Goal: Task Accomplishment & Management: Use online tool/utility

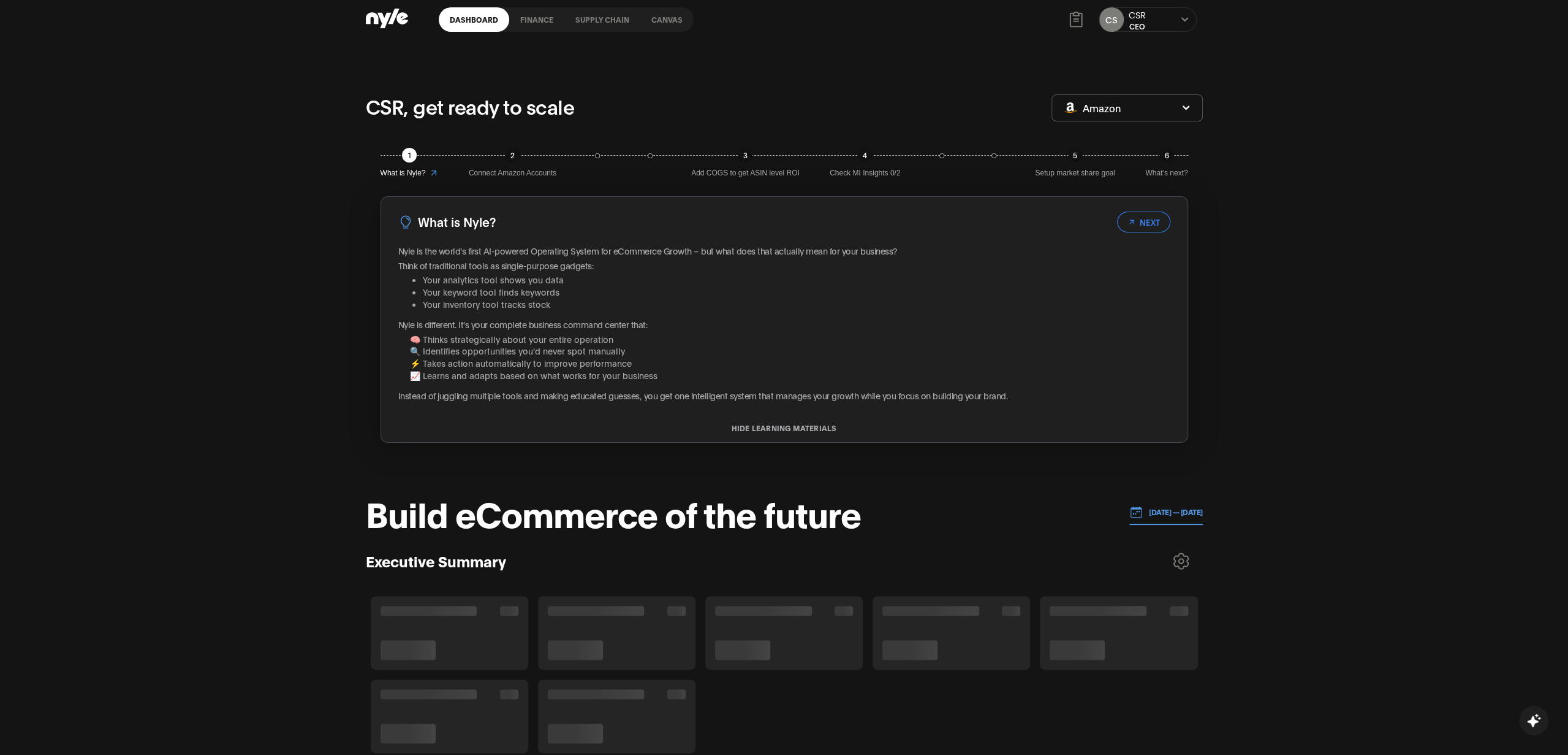
scroll to position [11, 0]
click at [665, 24] on link "Canvas" at bounding box center [667, 18] width 53 height 24
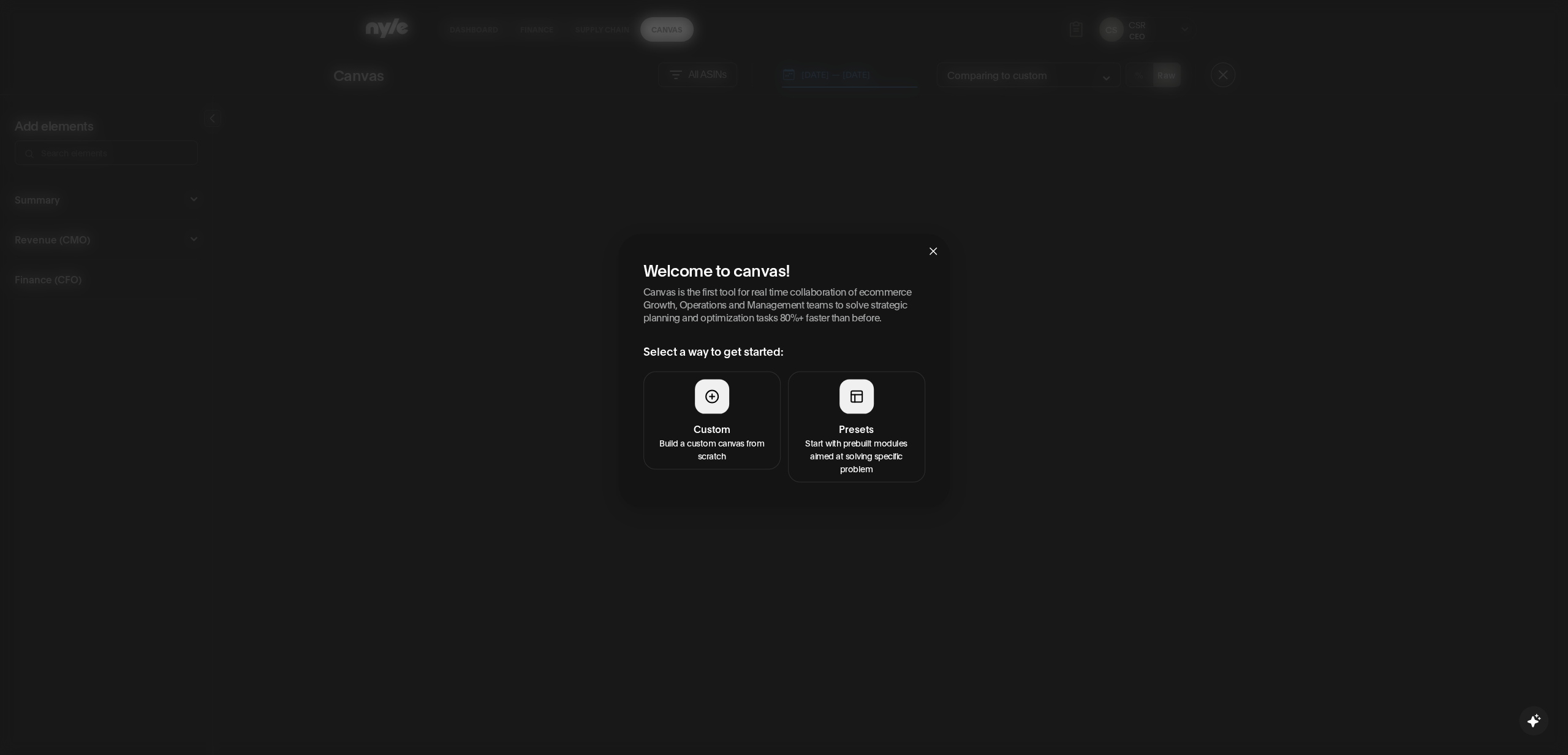
click at [862, 422] on h4 "Presets" at bounding box center [856, 428] width 122 height 15
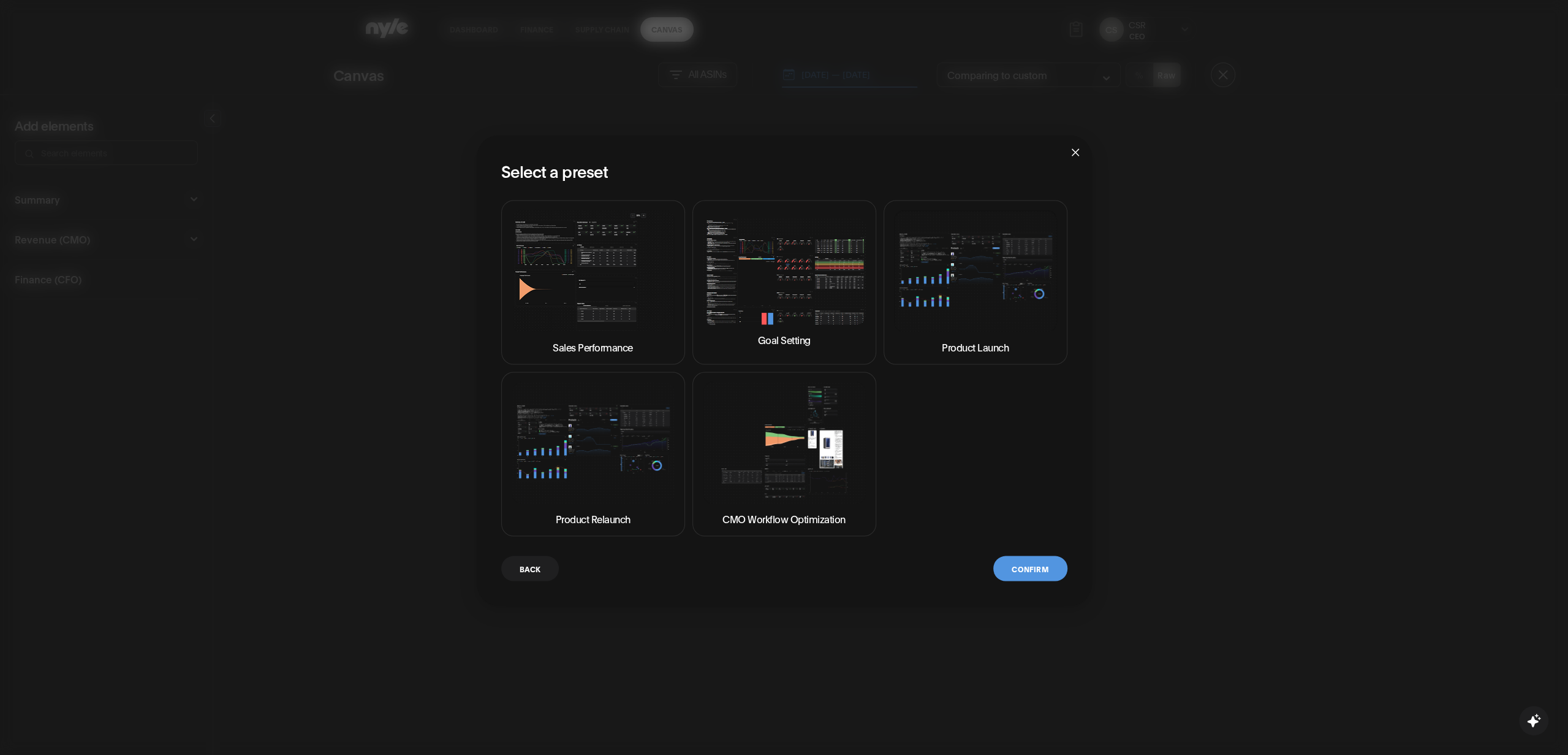
click at [807, 286] on img at bounding box center [784, 271] width 163 height 108
click at [958, 285] on img at bounding box center [975, 270] width 163 height 122
click at [823, 311] on img at bounding box center [784, 271] width 163 height 108
click at [1001, 333] on button "Product Launch" at bounding box center [975, 282] width 183 height 164
click at [1050, 563] on button "Confirm" at bounding box center [1030, 568] width 74 height 25
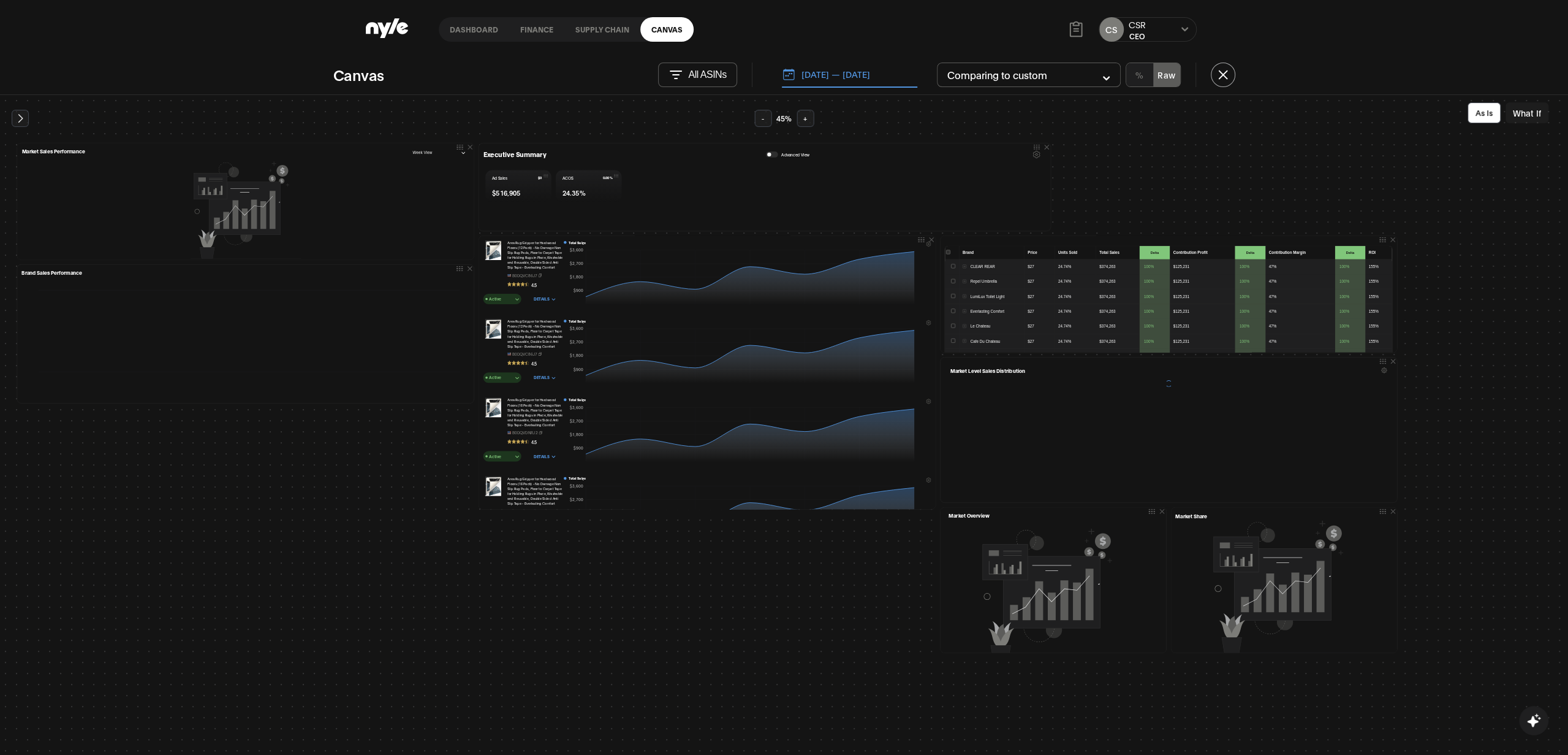
click at [695, 69] on p "All ASINs" at bounding box center [707, 74] width 38 height 11
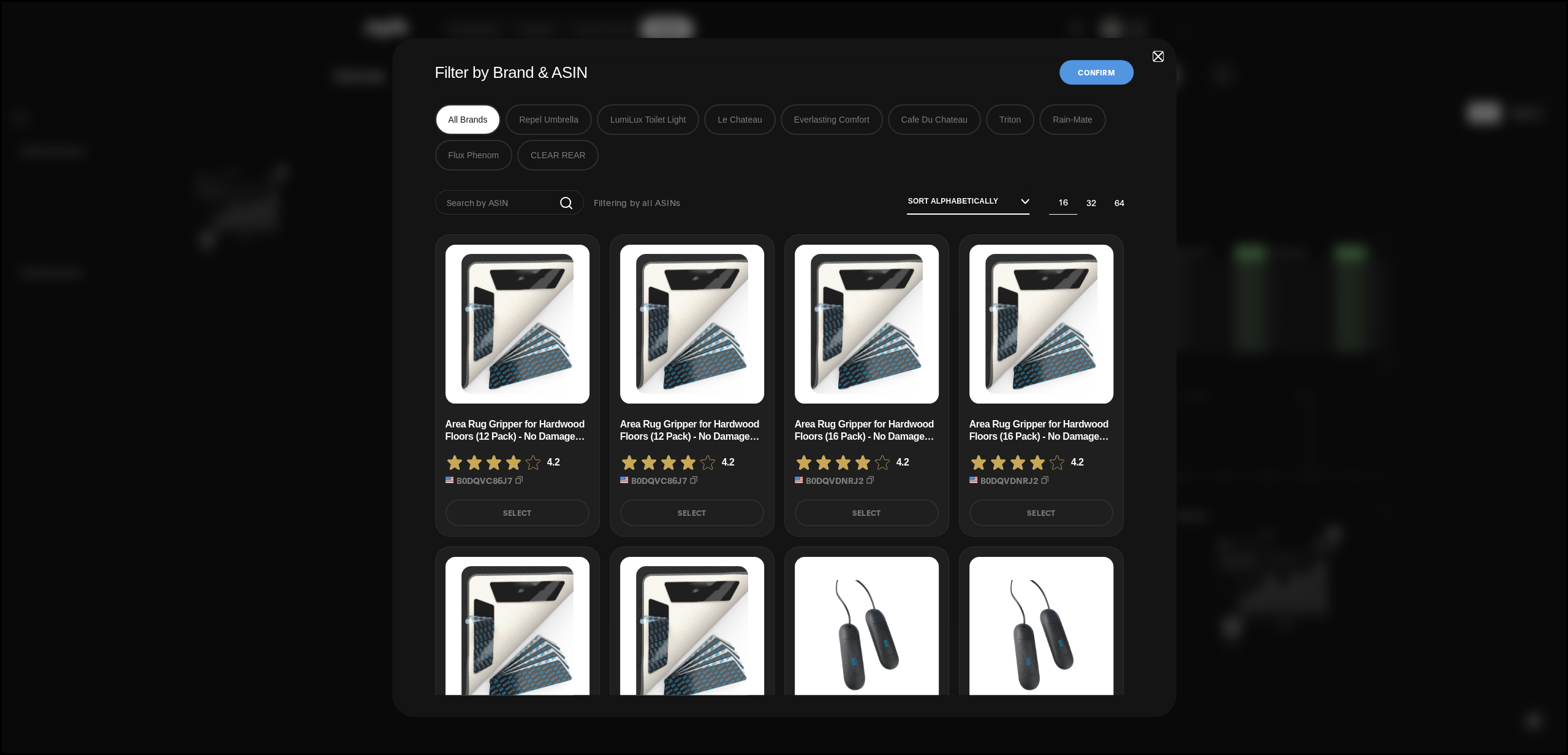
click at [1161, 59] on span "button" at bounding box center [1158, 57] width 9 height 9
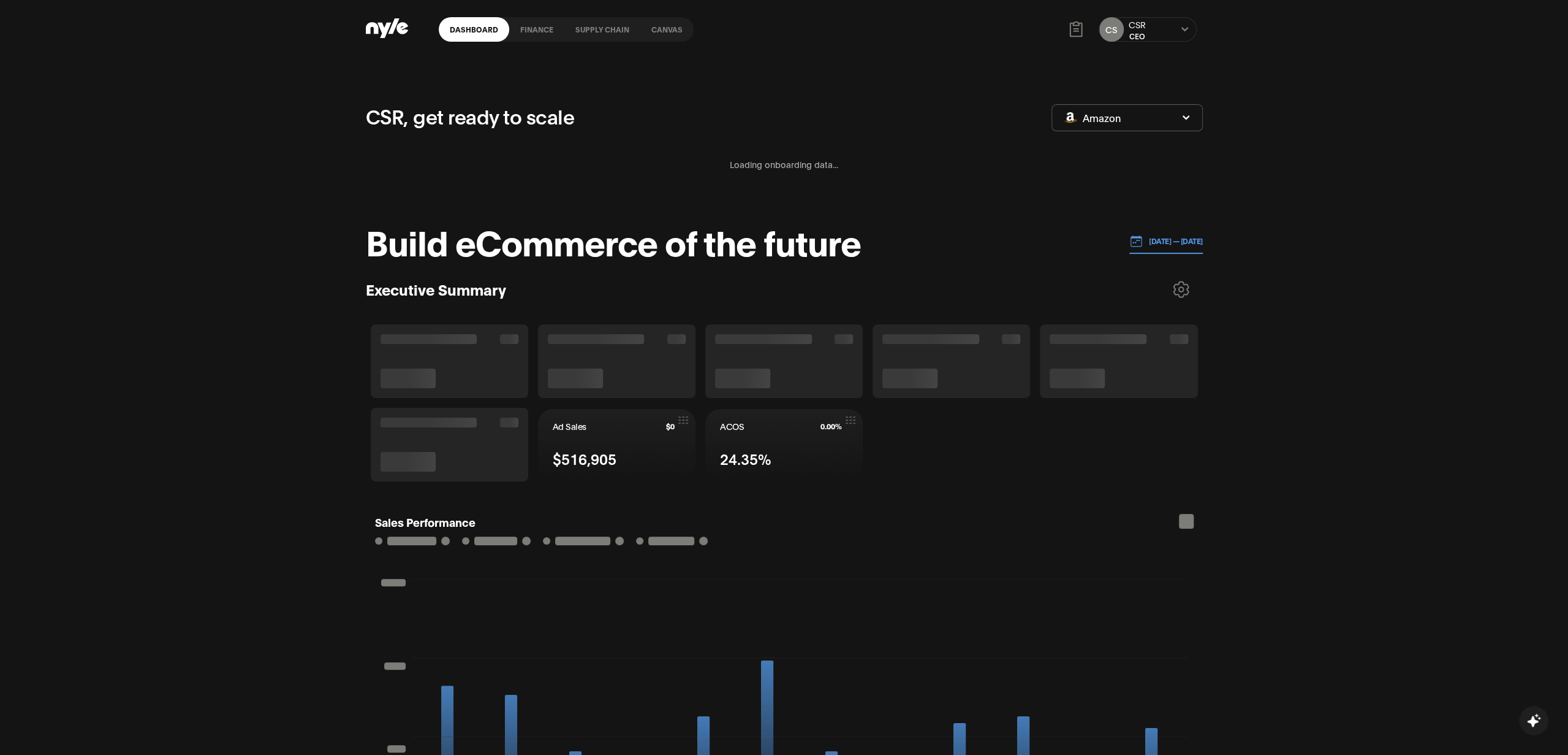
scroll to position [11, 0]
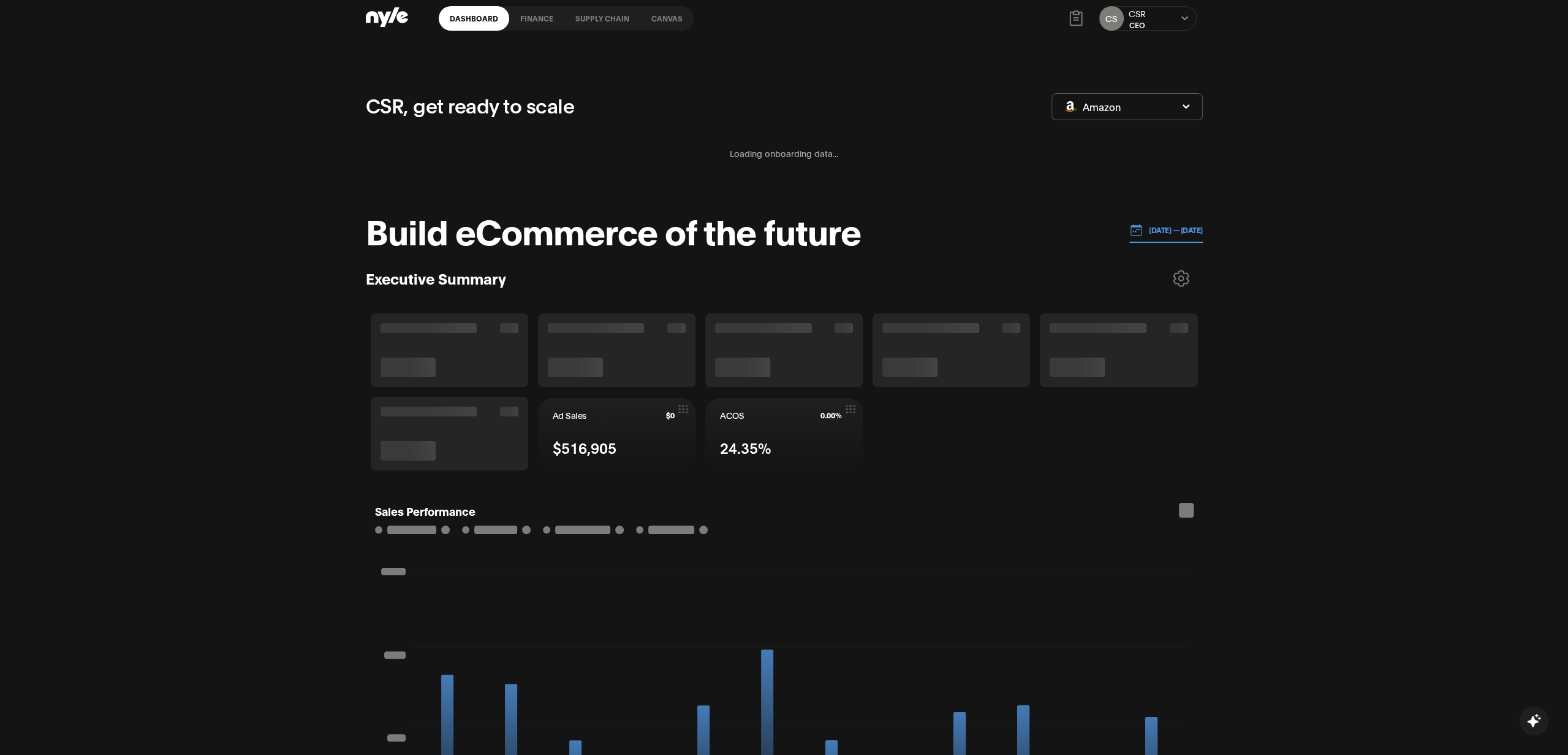
click at [651, 10] on link "Canvas" at bounding box center [667, 18] width 53 height 24
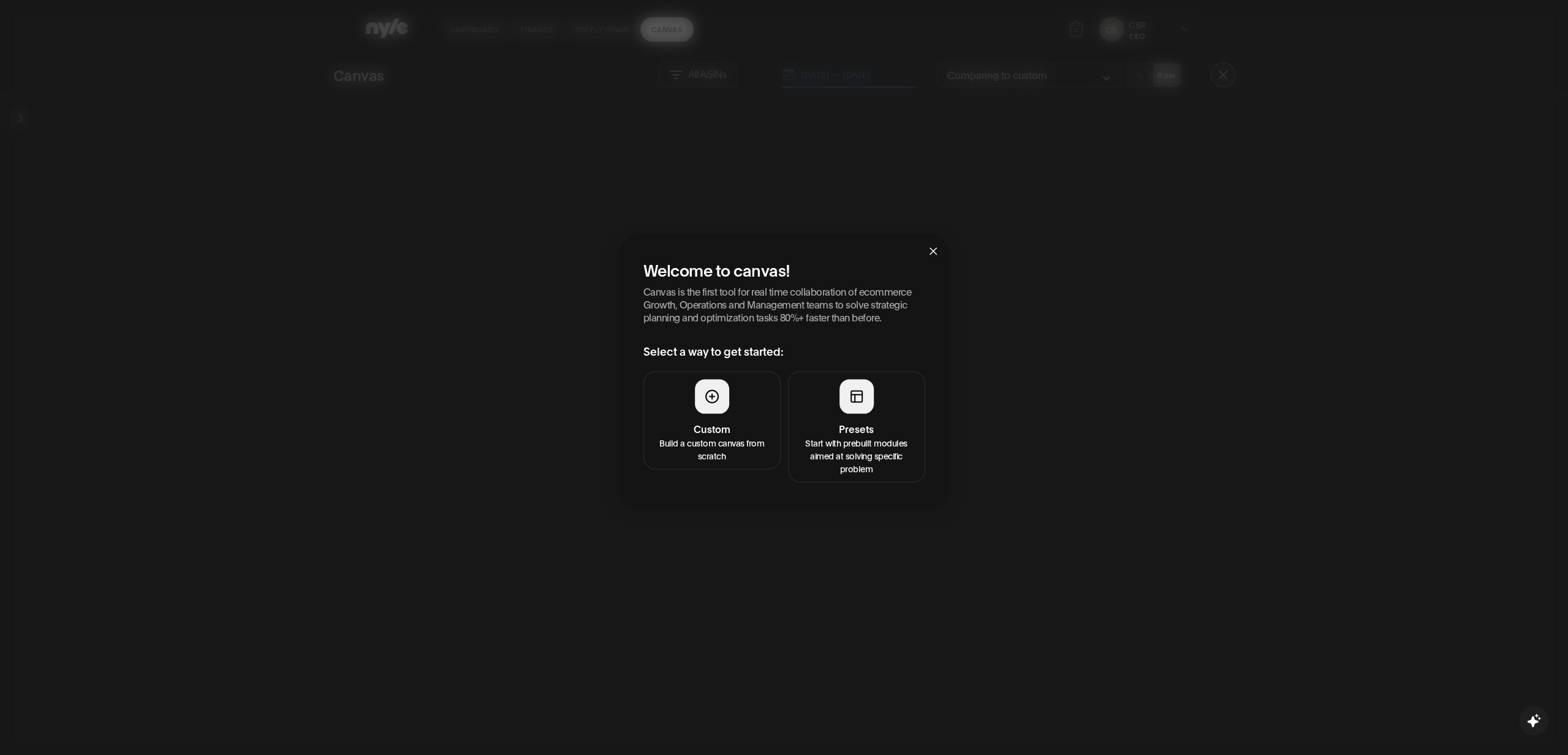
click at [827, 404] on button "Presets Start with prebuilt modules aimed at solving specific problem" at bounding box center [856, 426] width 137 height 111
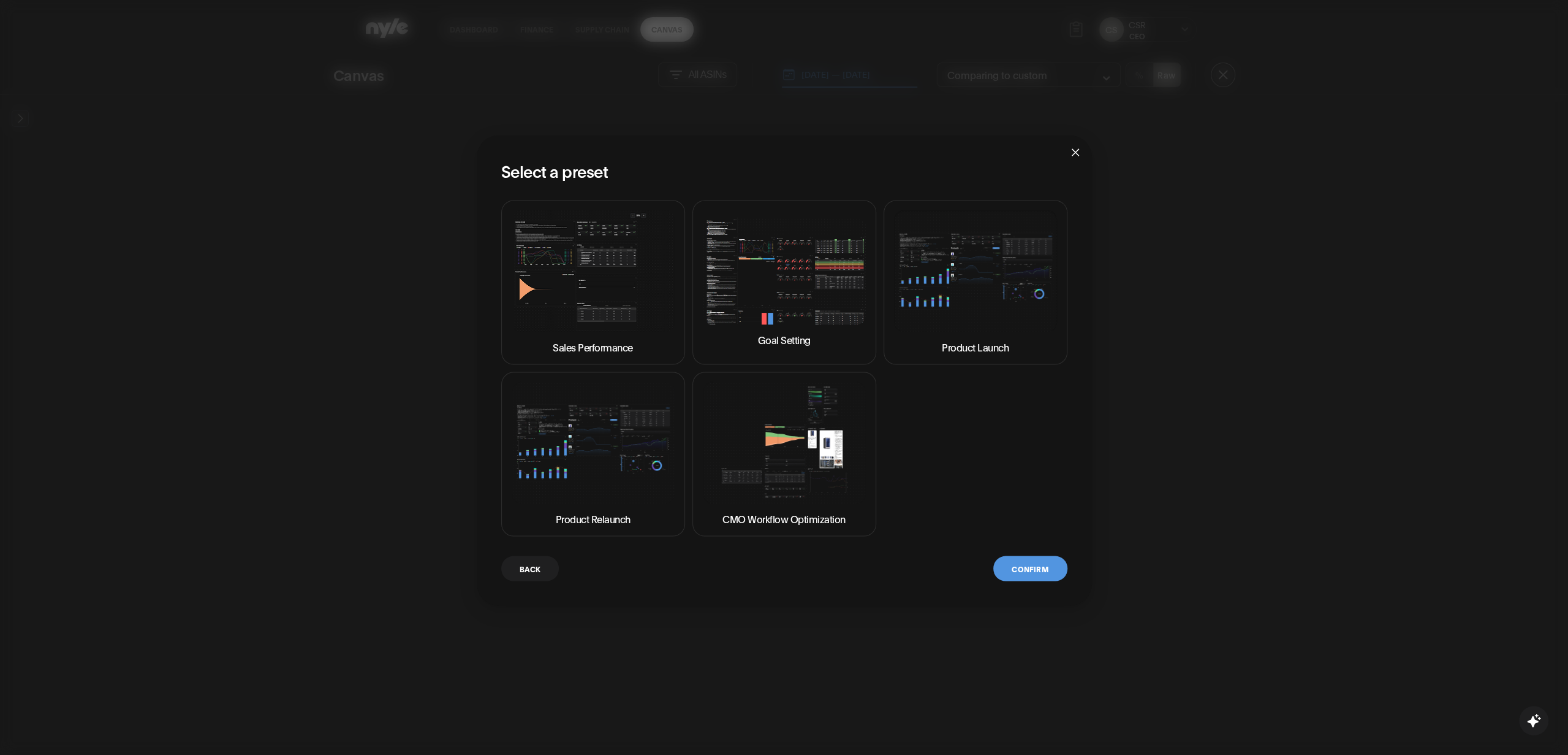
click at [802, 302] on img at bounding box center [784, 271] width 163 height 108
click at [1032, 567] on button "Confirm" at bounding box center [1030, 568] width 74 height 25
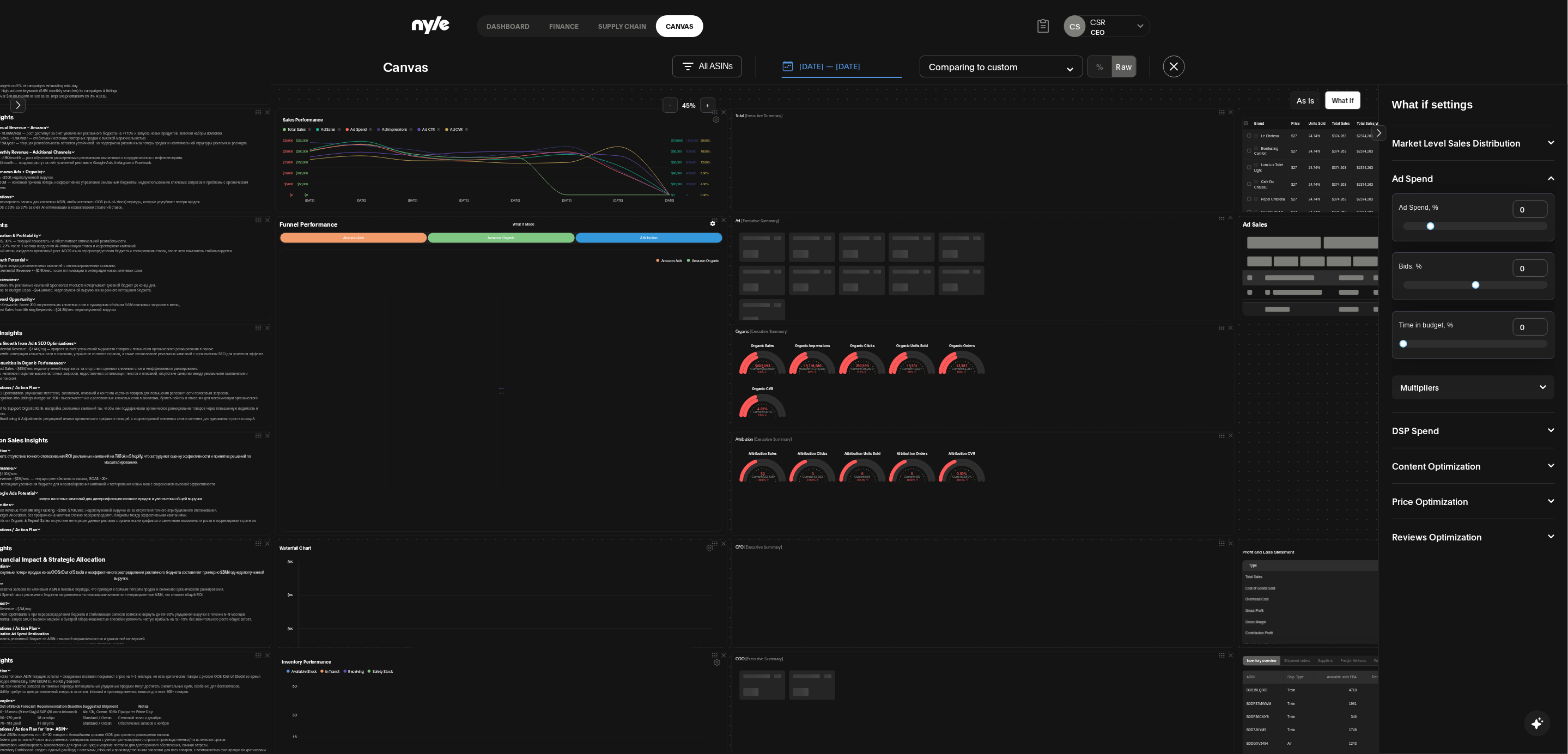
scroll to position [123, 44]
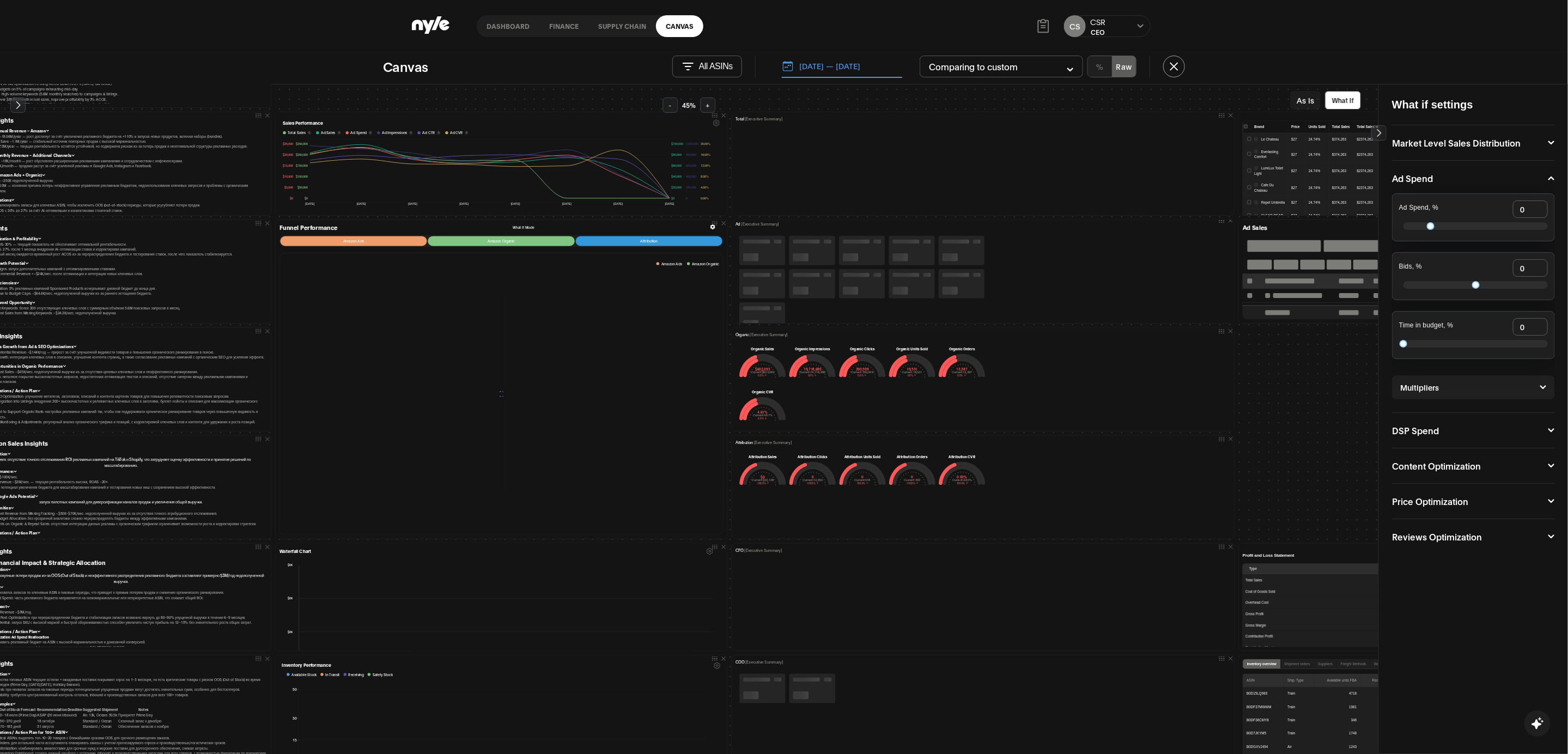
click at [1306, 99] on button "As Is" at bounding box center [1305, 100] width 31 height 18
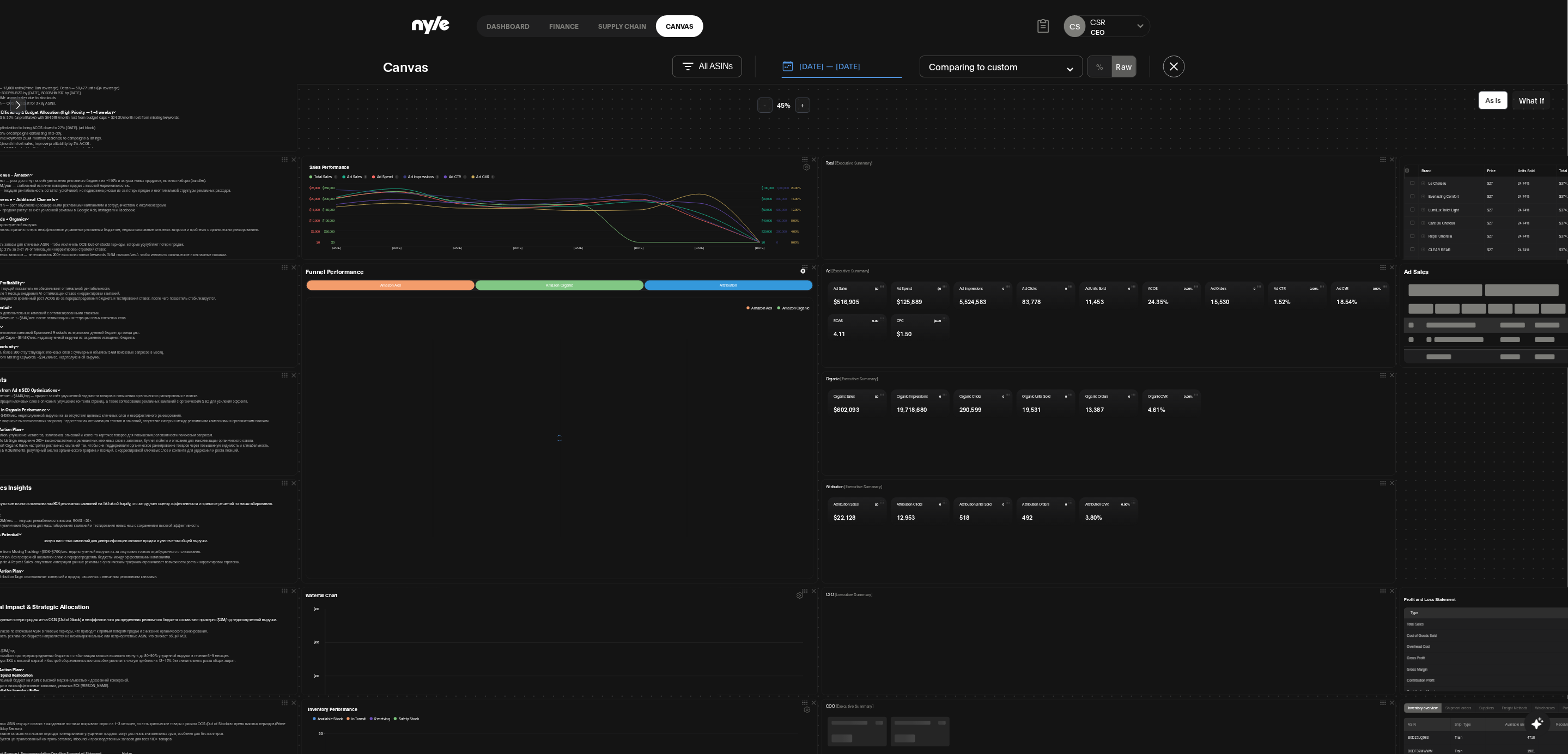
scroll to position [11, 60]
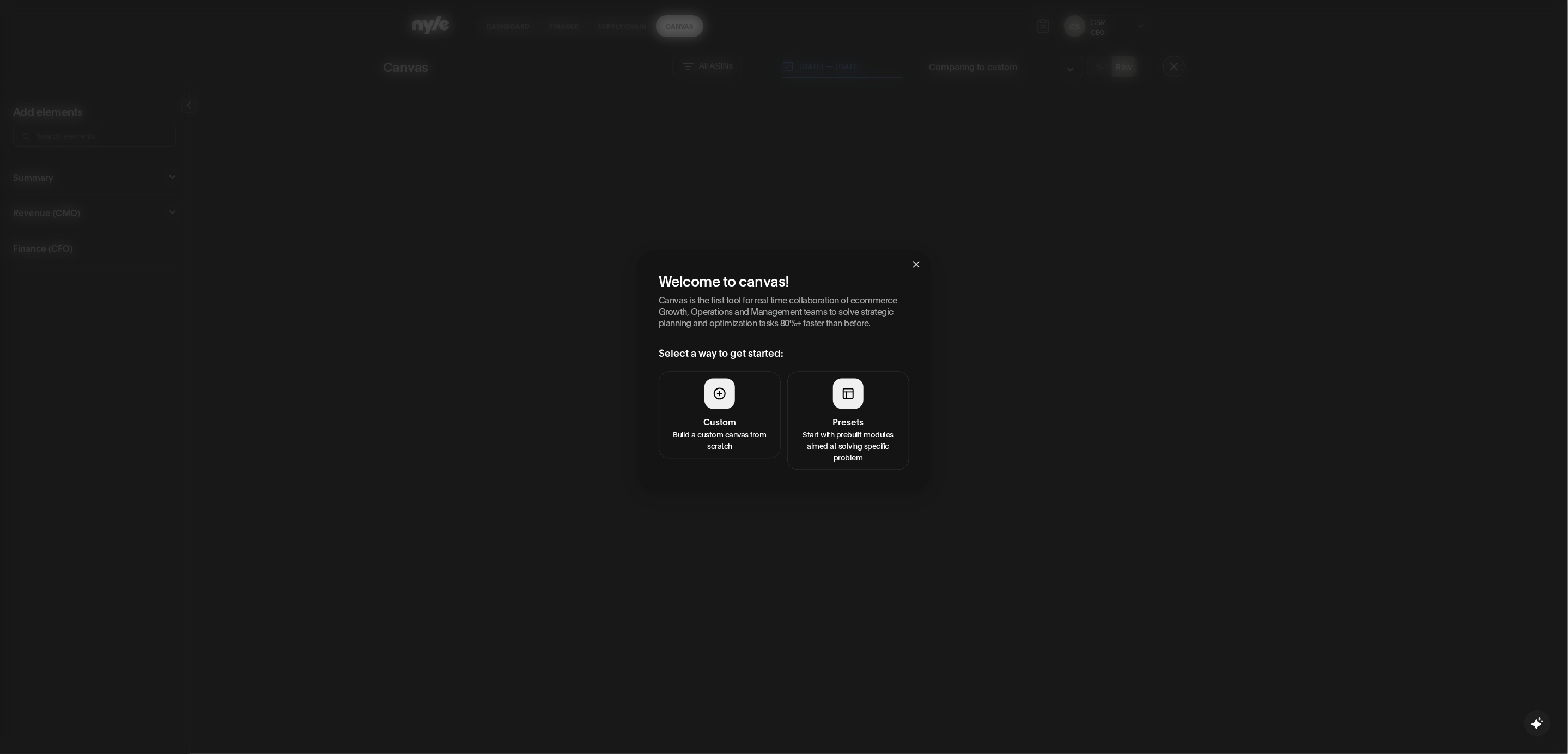
click at [837, 418] on h4 "Presets" at bounding box center [849, 423] width 108 height 13
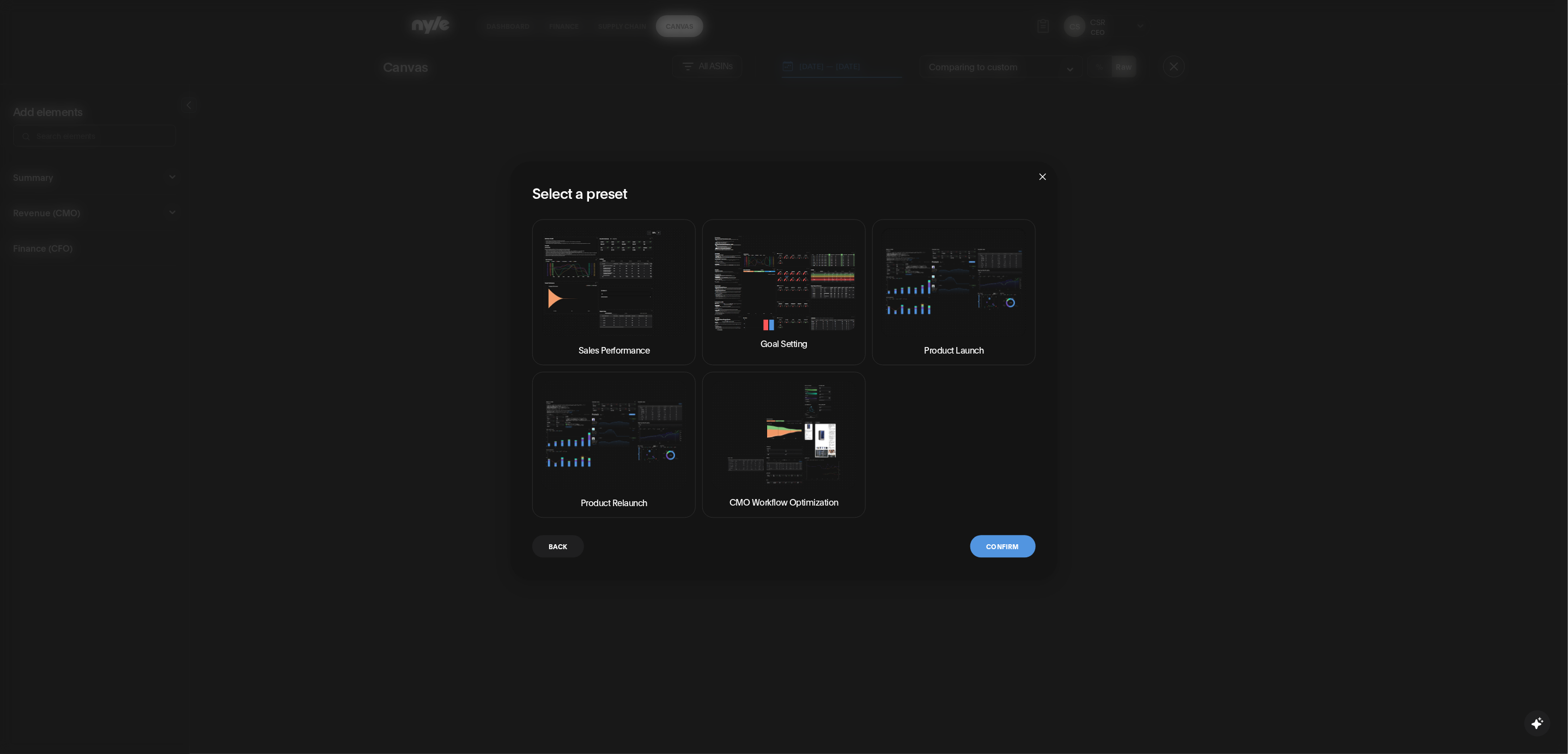
click at [775, 281] on img at bounding box center [784, 282] width 145 height 96
click at [999, 552] on button "Confirm" at bounding box center [1003, 546] width 66 height 22
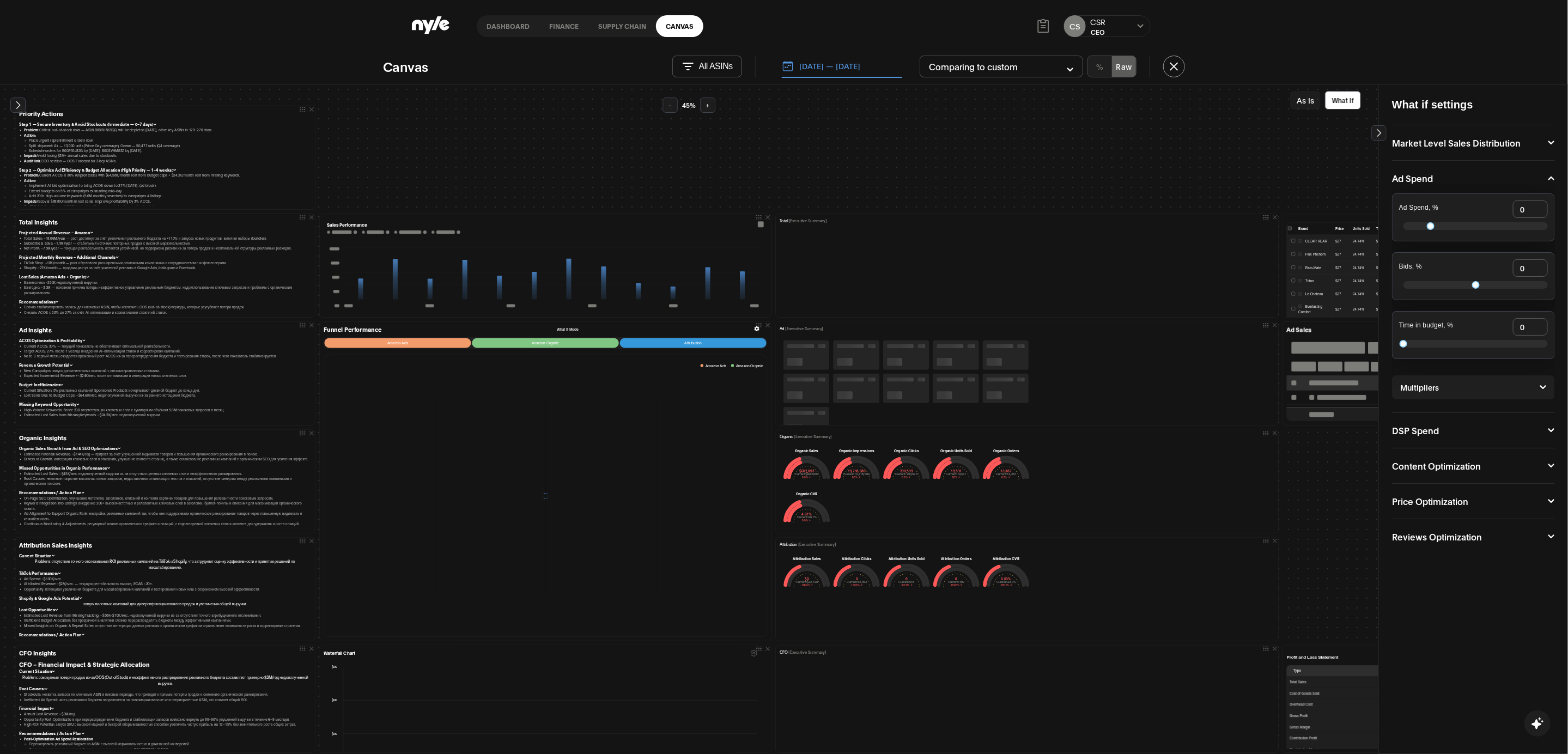
scroll to position [29, 0]
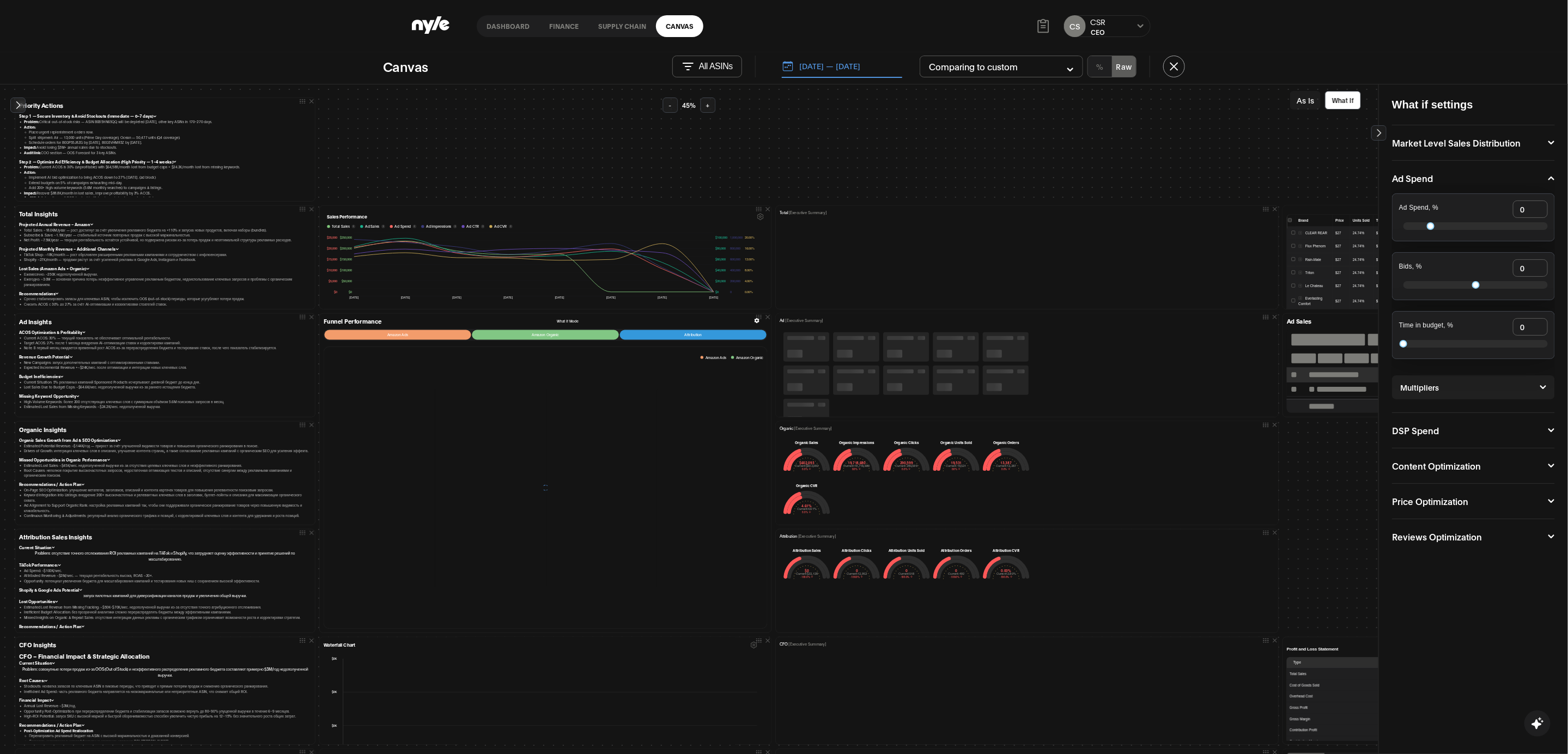
click at [1304, 95] on button "As Is" at bounding box center [1305, 100] width 31 height 18
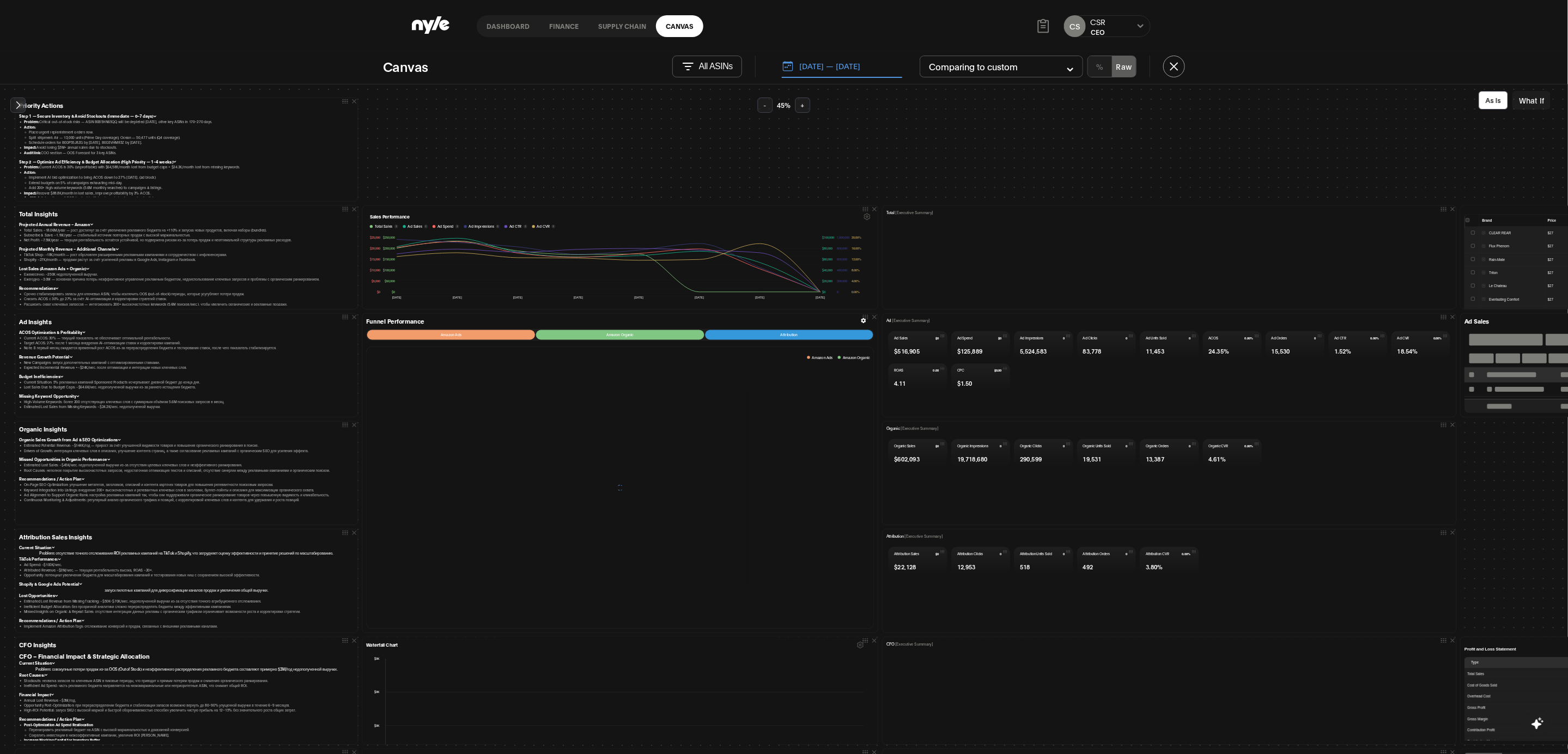
click at [837, 71] on button "[DATE] — [DATE]" at bounding box center [842, 66] width 121 height 23
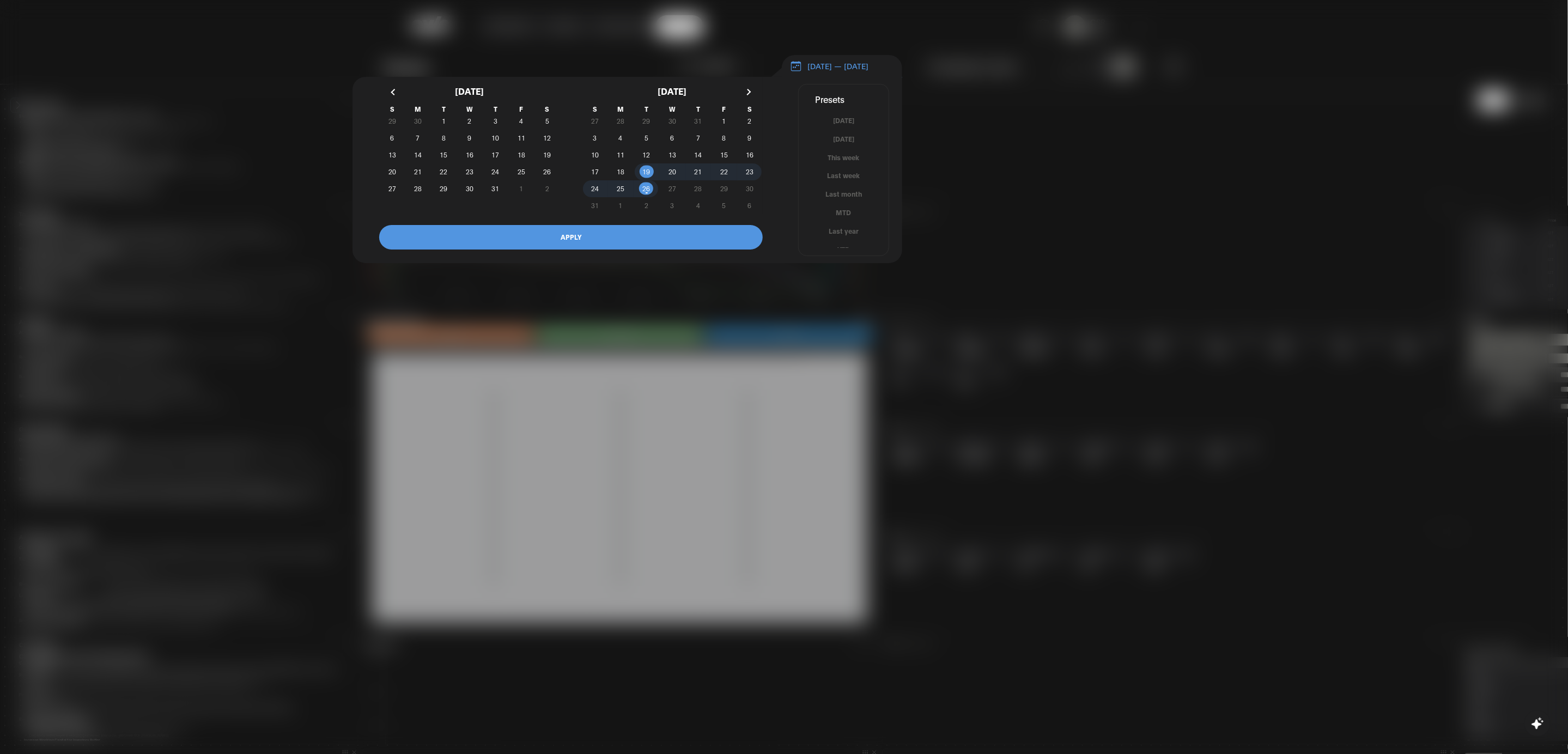
click at [960, 85] on div at bounding box center [784, 377] width 1568 height 754
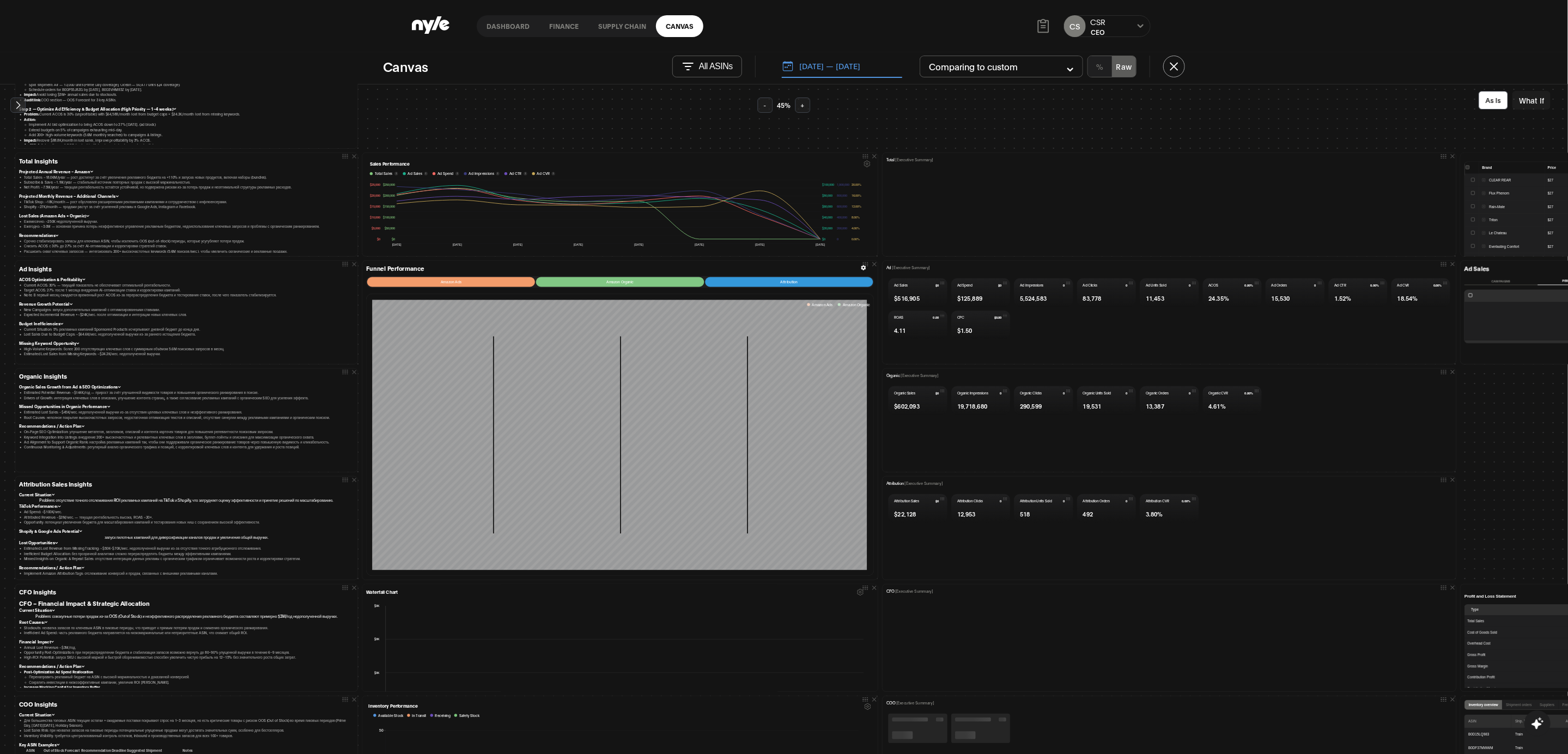
scroll to position [66, 0]
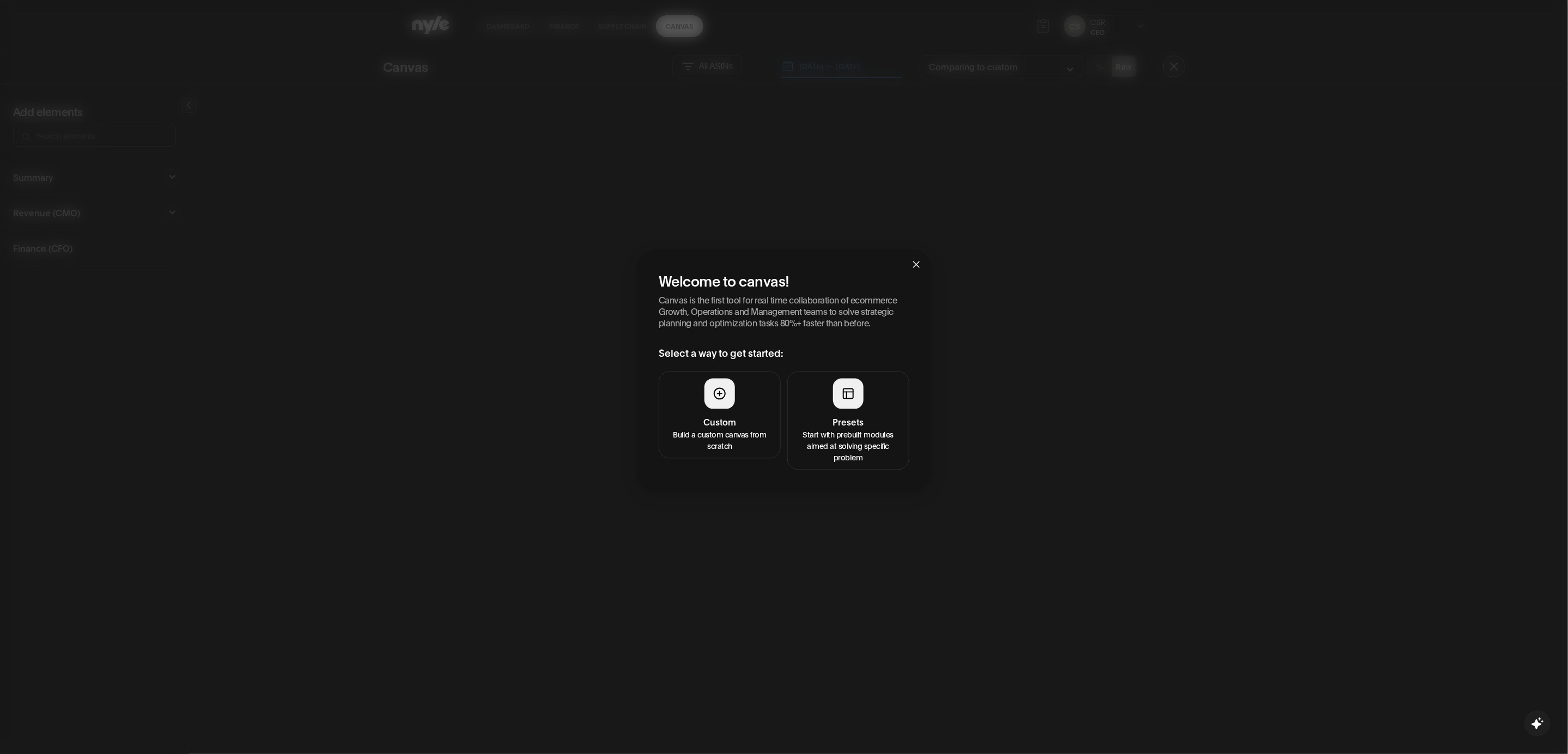
click at [868, 400] on button "Presets Start with prebuilt modules aimed at solving specific problem" at bounding box center [849, 421] width 122 height 99
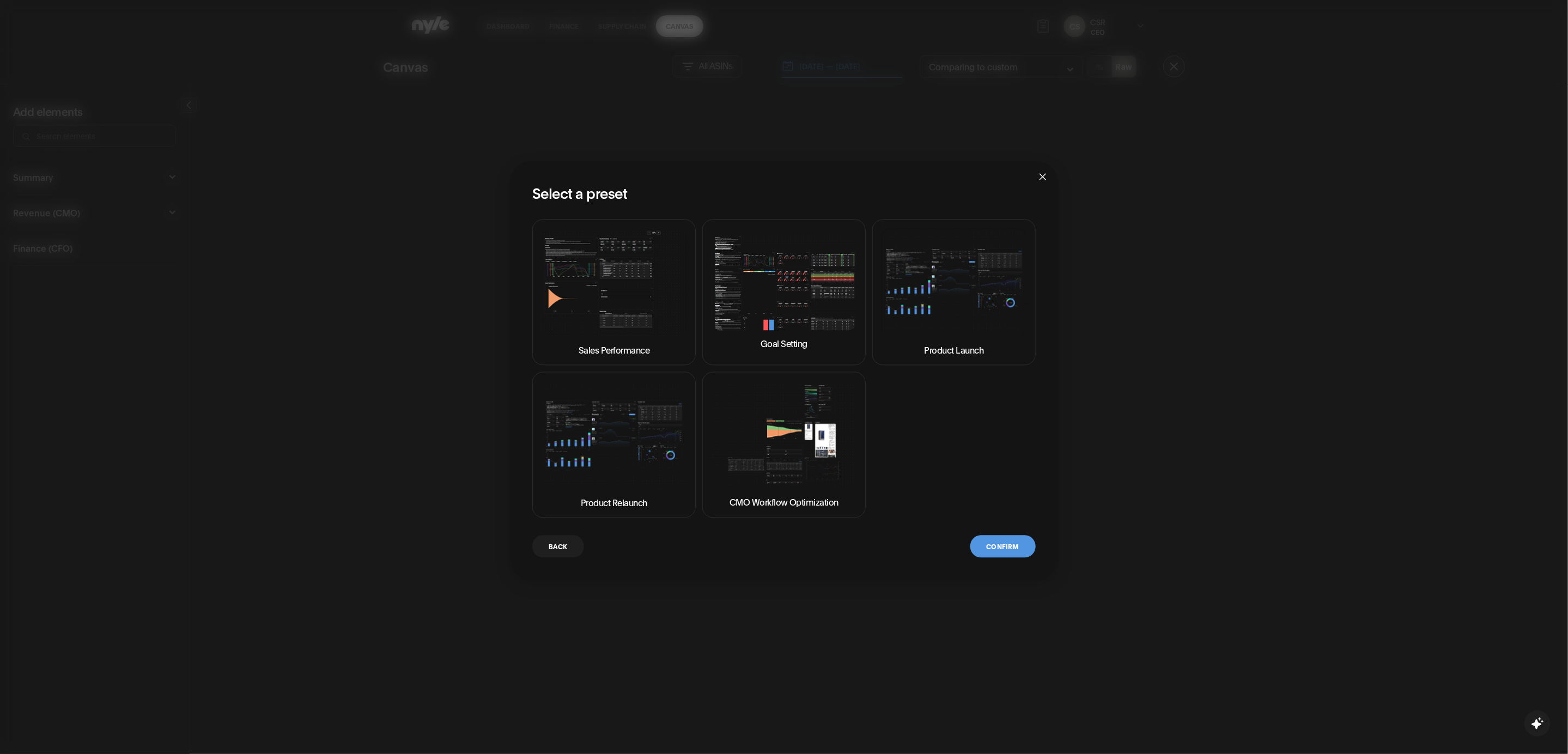
click at [788, 300] on img at bounding box center [784, 282] width 145 height 96
click at [1001, 542] on button "Confirm" at bounding box center [1003, 546] width 66 height 22
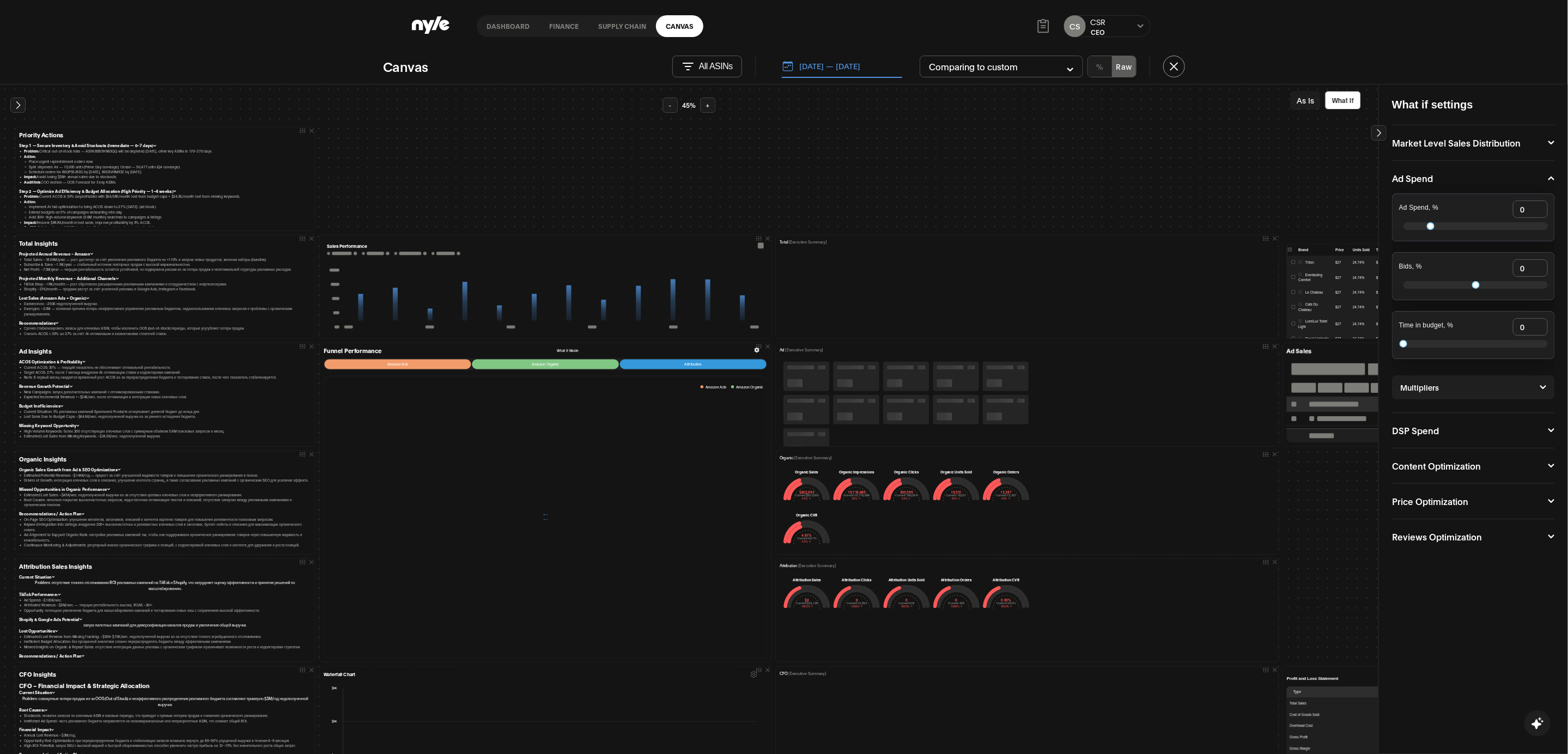
scroll to position [9, 0]
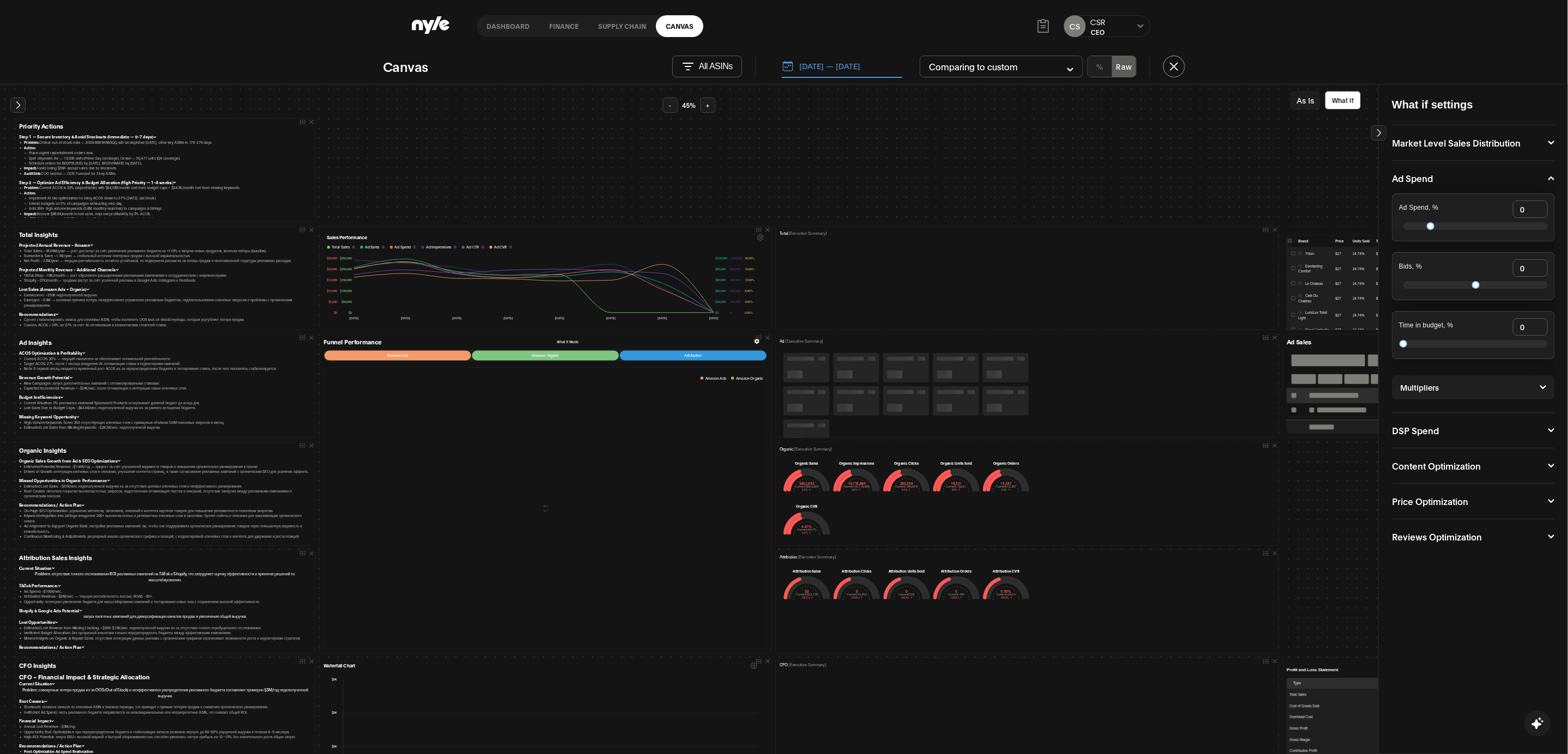
click at [1305, 101] on button "As Is" at bounding box center [1305, 100] width 31 height 18
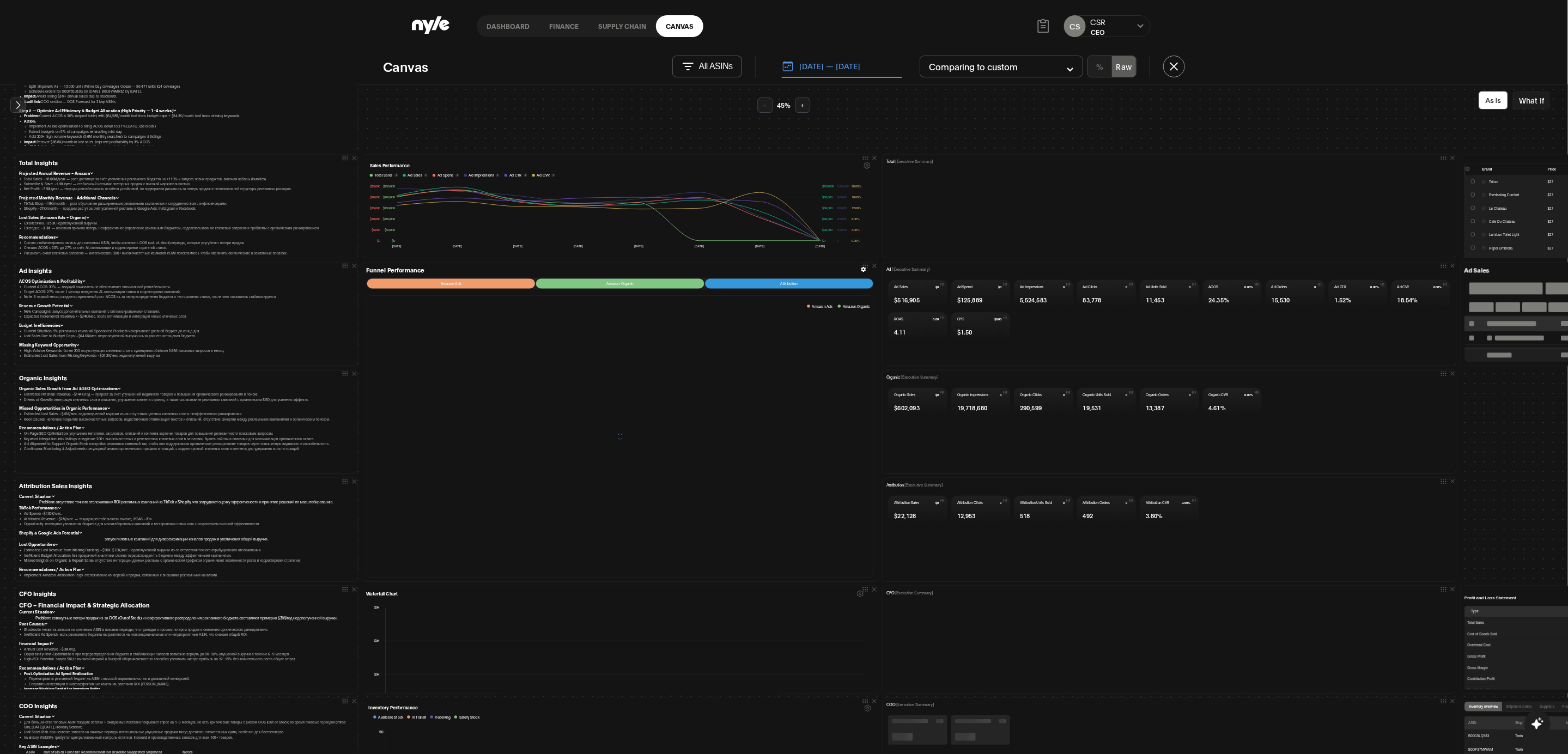
scroll to position [83, 0]
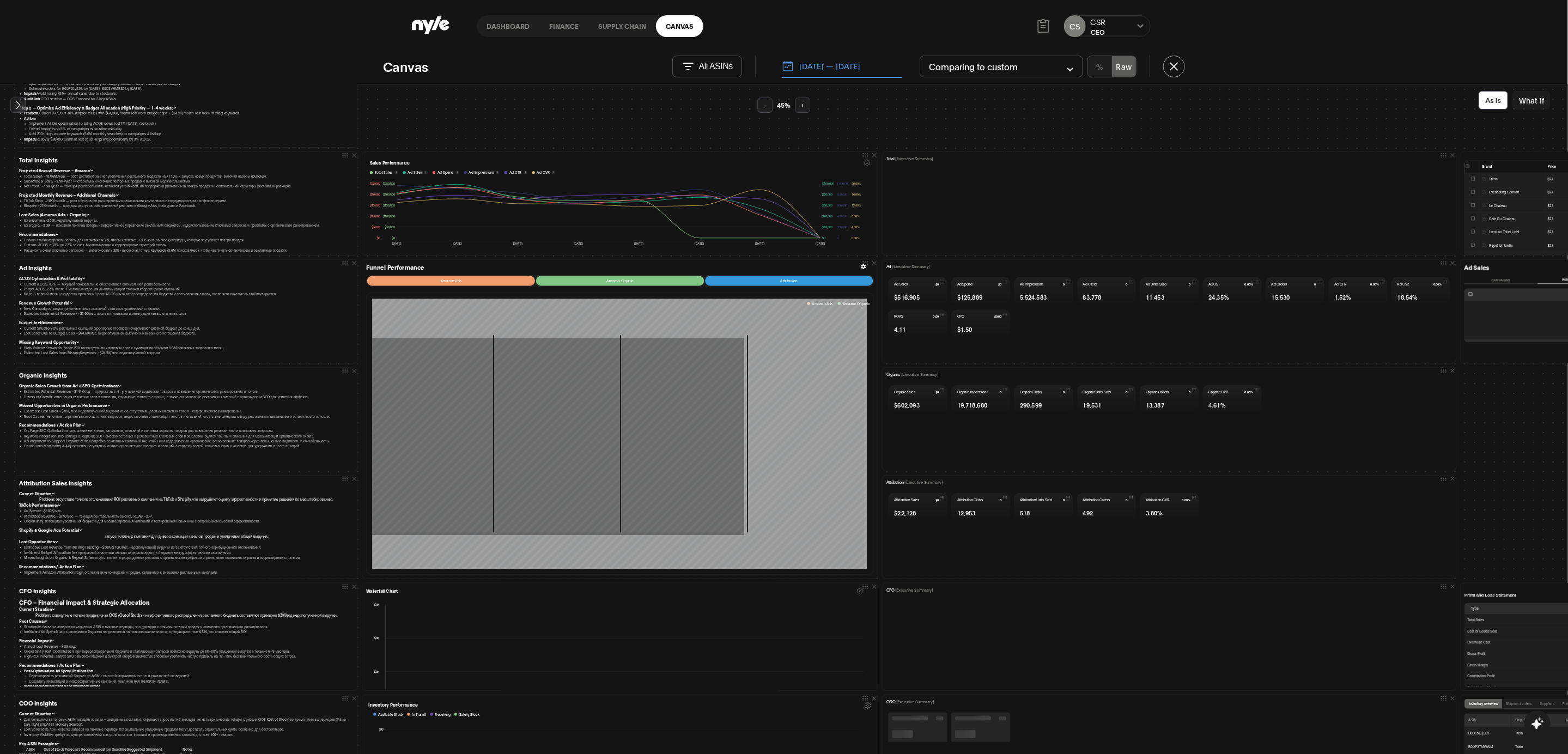
click at [856, 71] on button "[DATE] — [DATE]" at bounding box center [842, 66] width 121 height 23
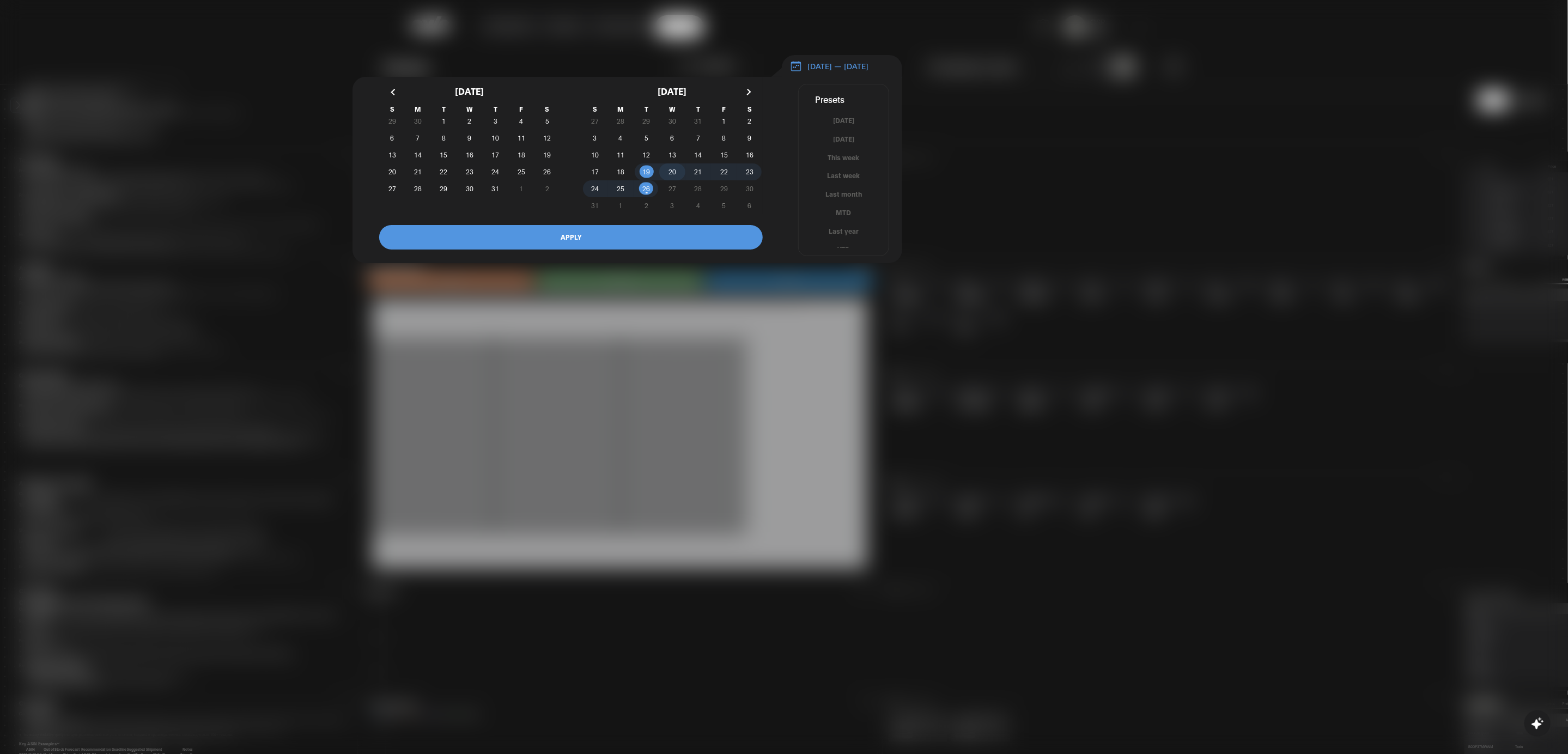
click at [676, 176] on span "20" at bounding box center [672, 172] width 8 height 20
click at [649, 191] on span "26" at bounding box center [647, 189] width 8 height 20
click at [662, 240] on button "APPLY" at bounding box center [571, 236] width 383 height 24
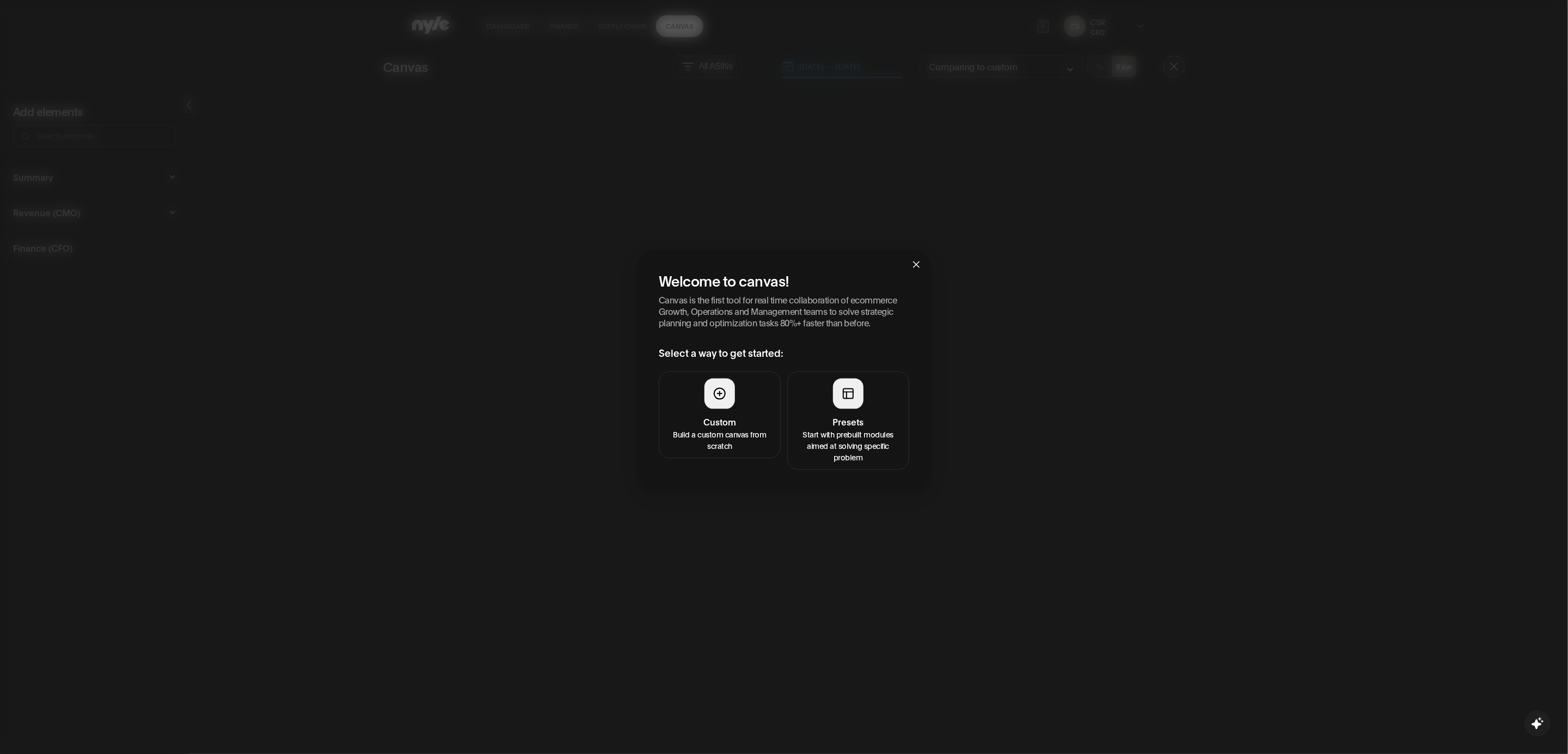
click at [870, 423] on h4 "Presets" at bounding box center [849, 423] width 108 height 13
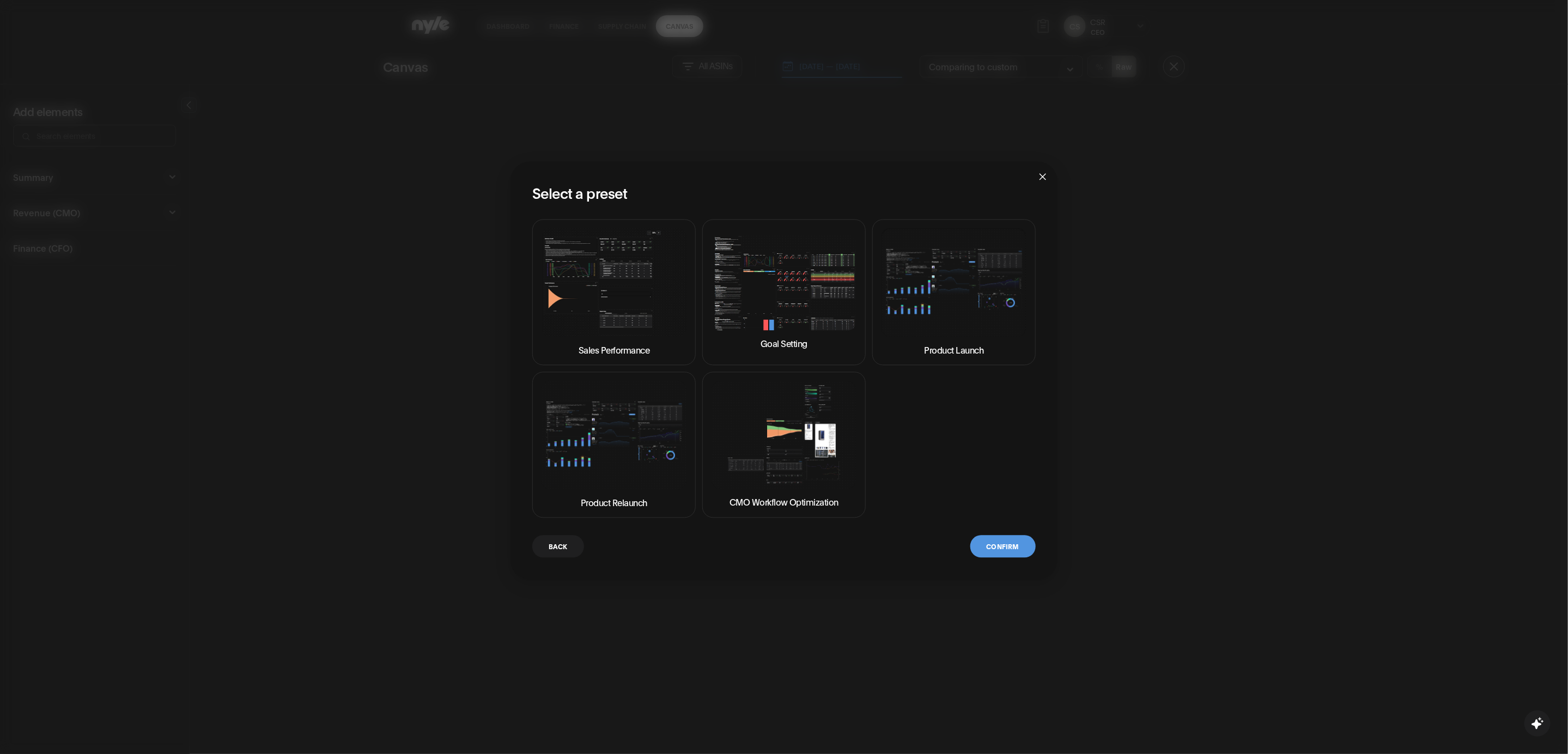
click at [775, 280] on img at bounding box center [784, 282] width 145 height 96
click at [1003, 544] on button "Confirm" at bounding box center [1003, 546] width 66 height 22
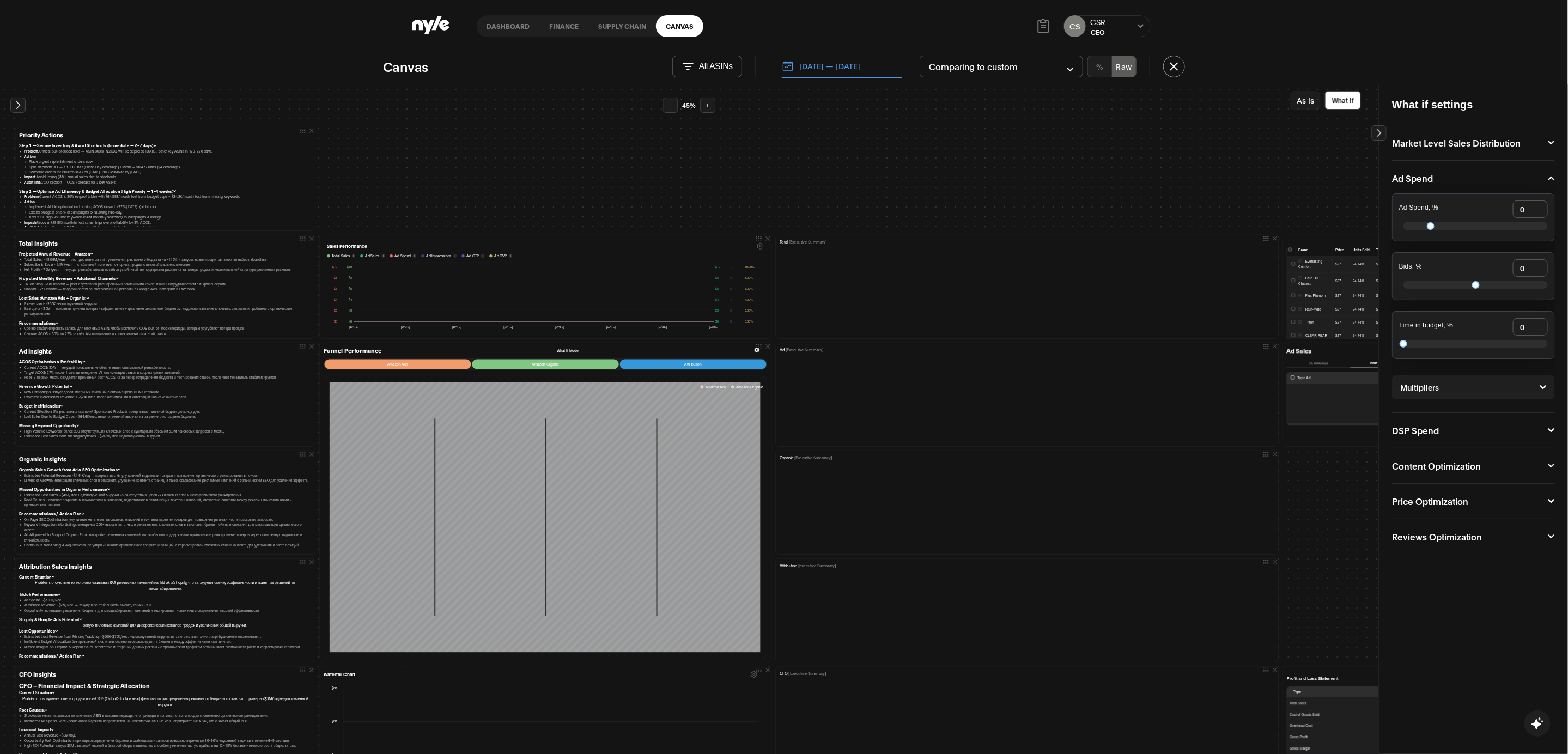
click at [668, 28] on link "Canvas" at bounding box center [679, 26] width 47 height 22
click at [685, 24] on link "Canvas" at bounding box center [679, 26] width 47 height 22
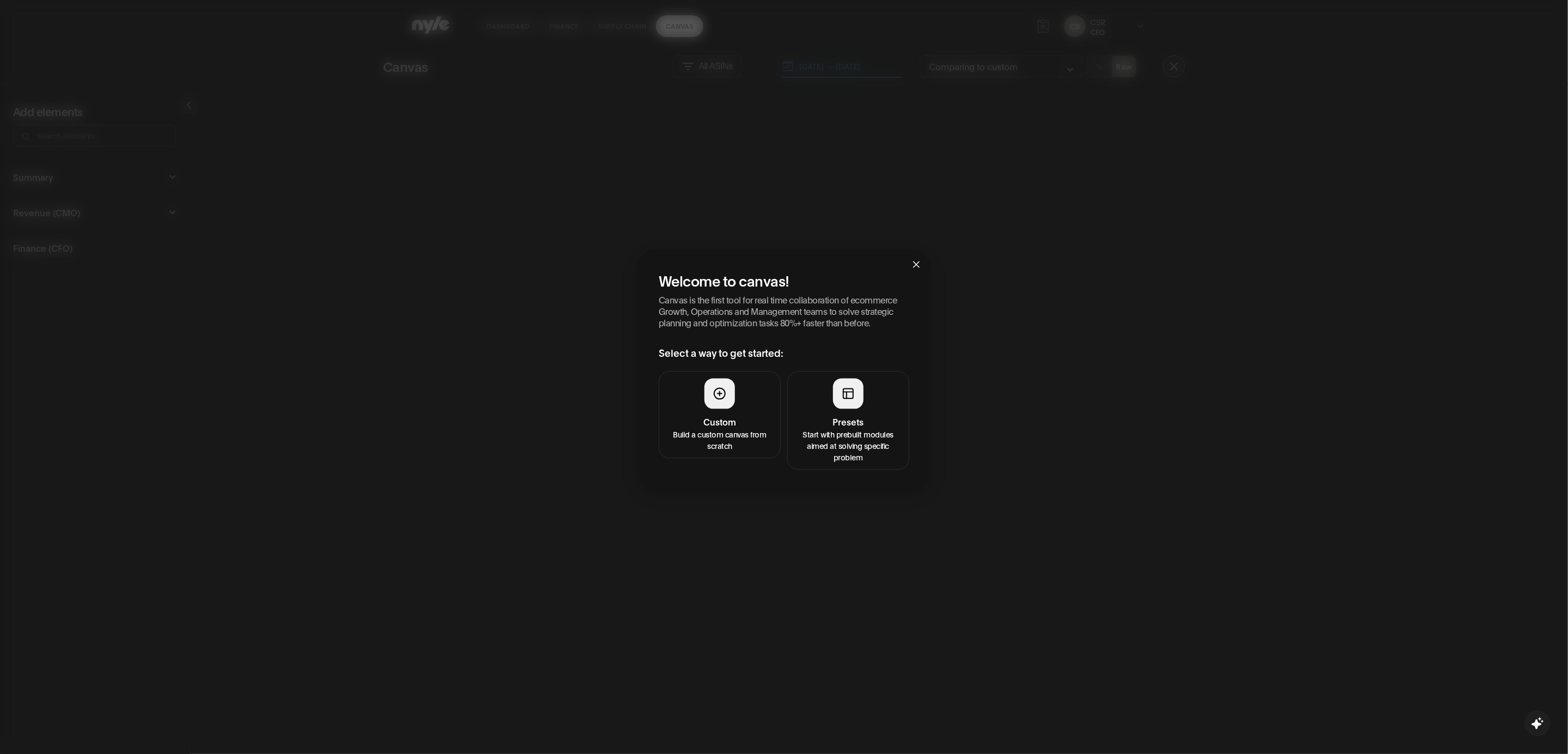
click at [852, 426] on h4 "Presets" at bounding box center [849, 423] width 108 height 13
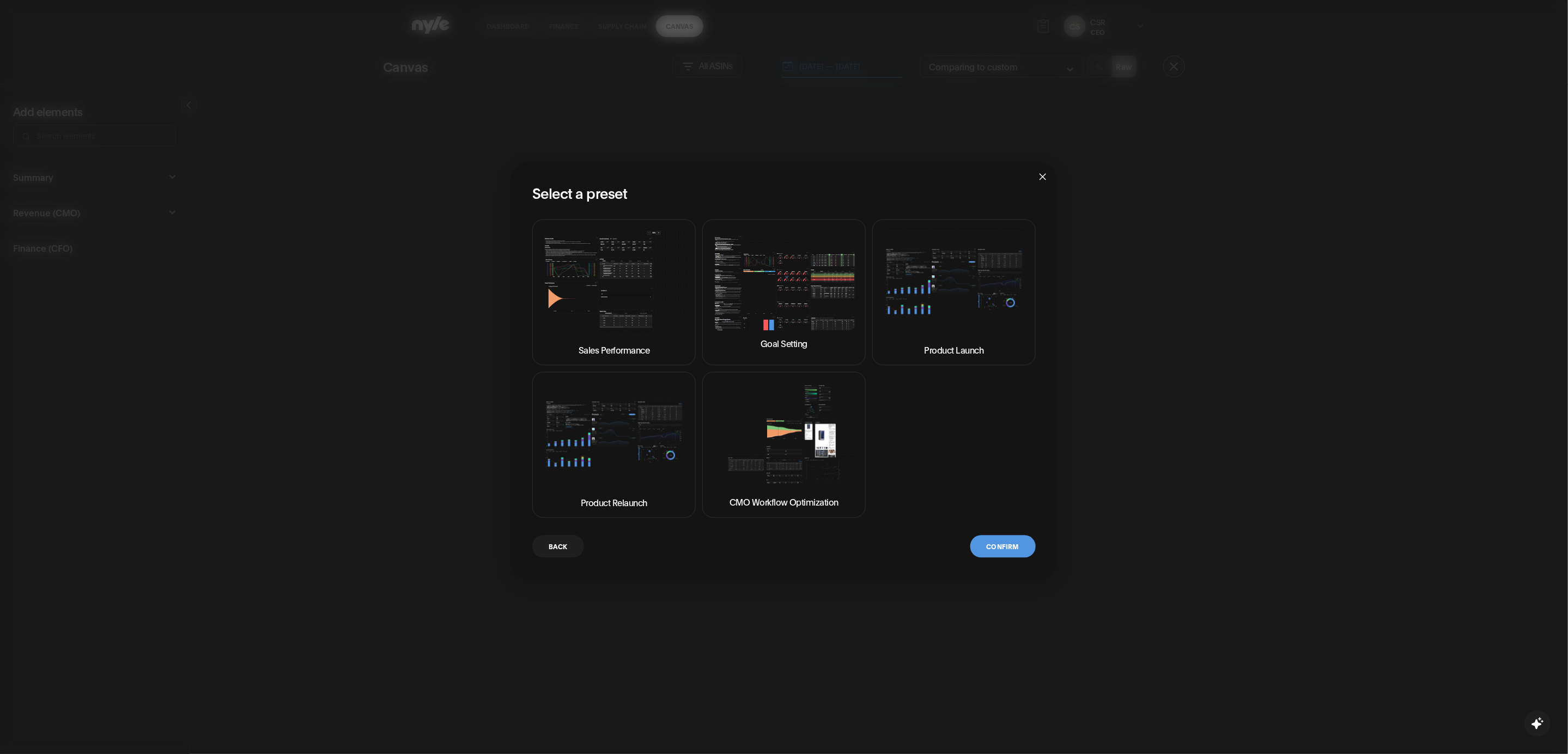
click at [951, 309] on img at bounding box center [954, 282] width 145 height 108
click at [1011, 546] on button "Confirm" at bounding box center [1003, 546] width 66 height 22
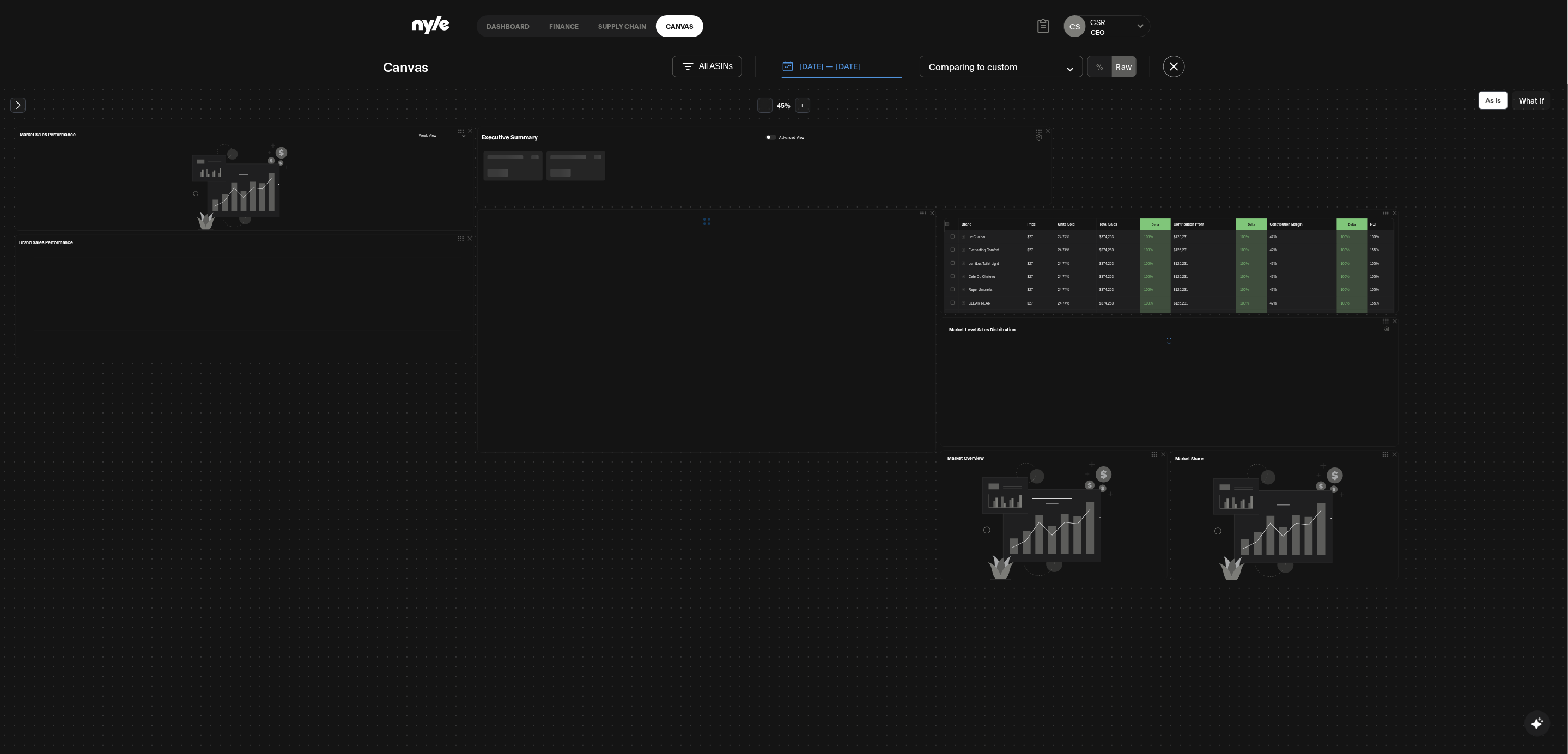
click at [769, 138] on button "button" at bounding box center [771, 137] width 11 height 5
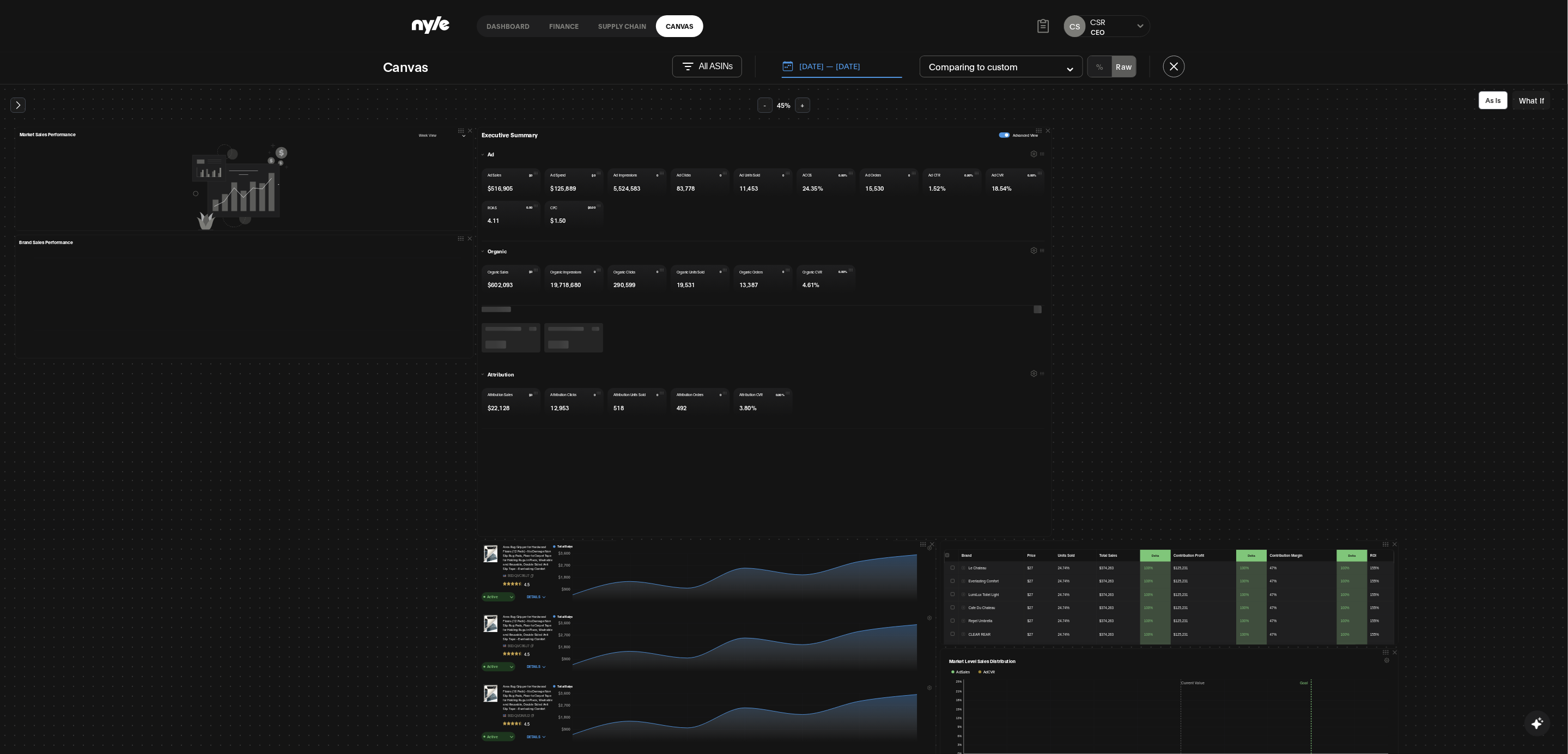
click at [1031, 151] on icon "button" at bounding box center [1034, 153] width 6 height 6
click at [1005, 134] on div "button" at bounding box center [1006, 135] width 3 height 3
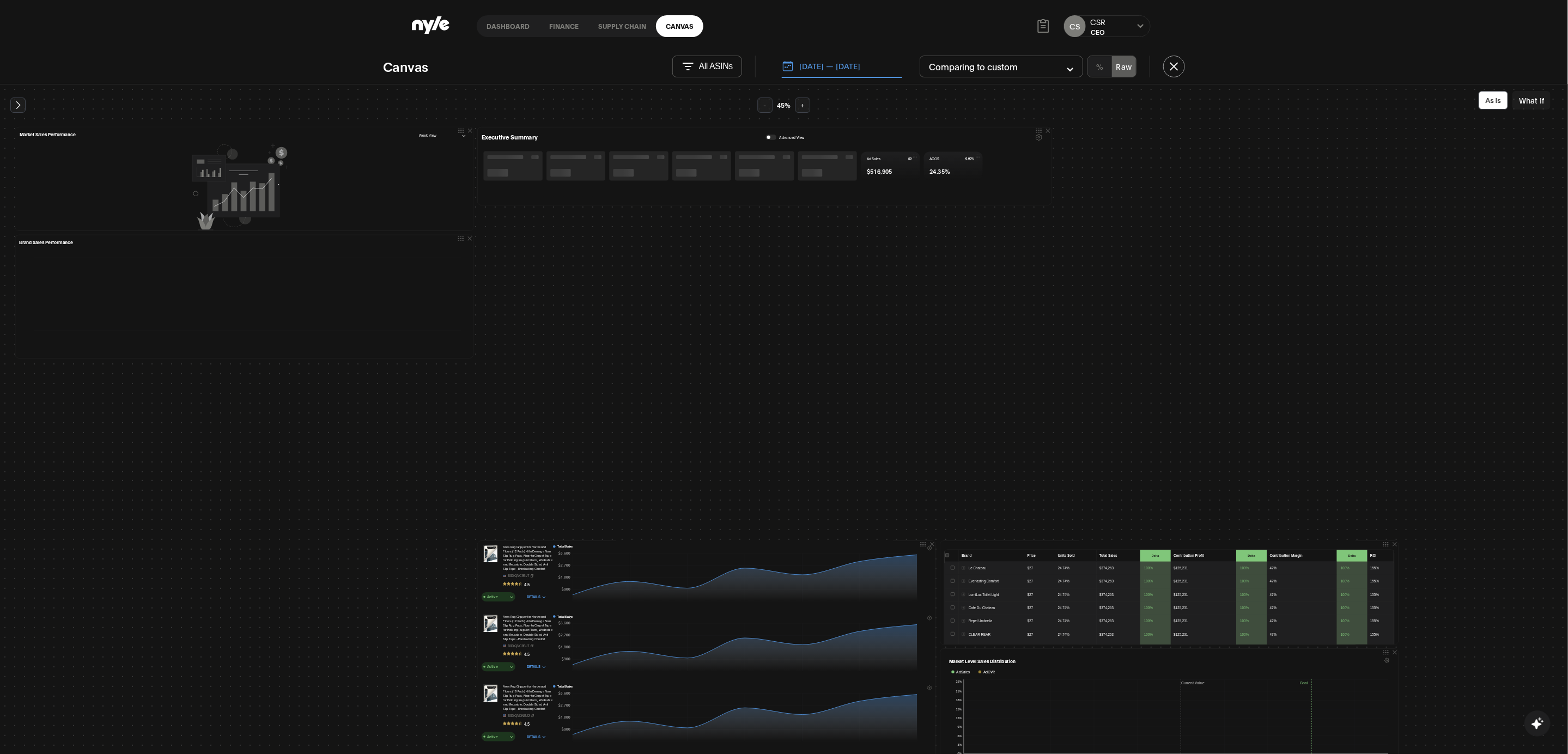
click at [1037, 138] on icon at bounding box center [1039, 138] width 7 height 7
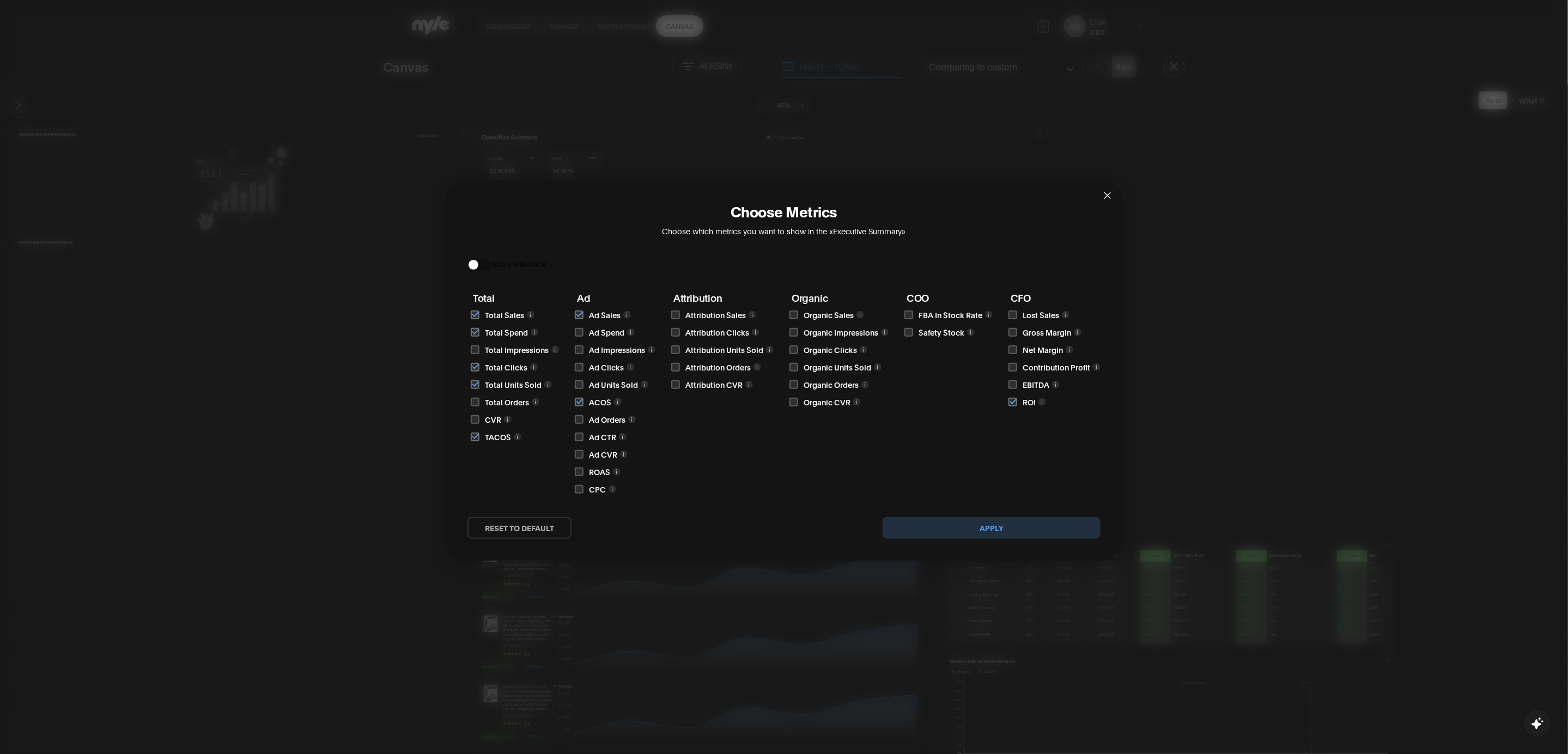
click at [1100, 191] on span "Close" at bounding box center [1107, 195] width 29 height 29
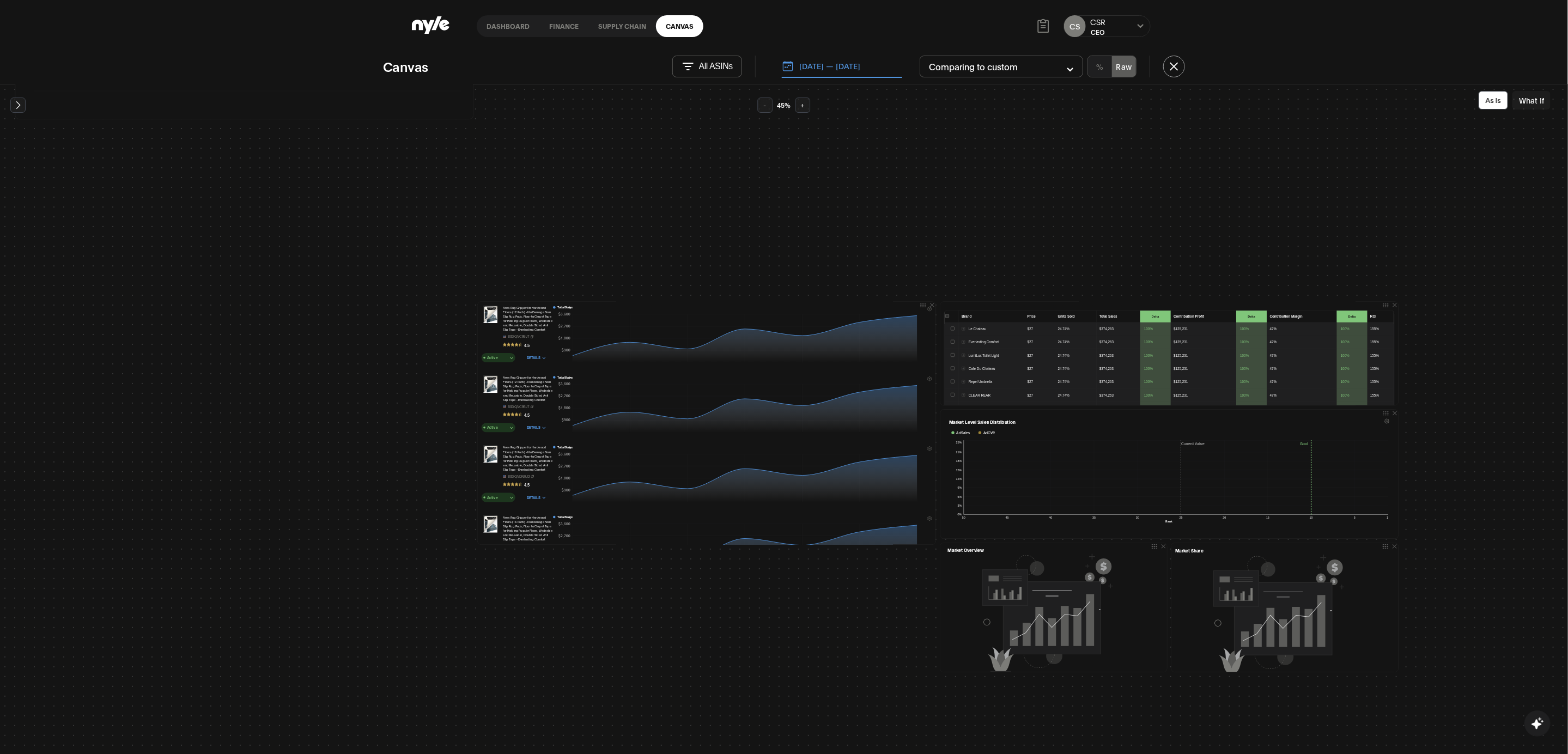
click at [927, 451] on icon "Open settings" at bounding box center [929, 449] width 5 height 7
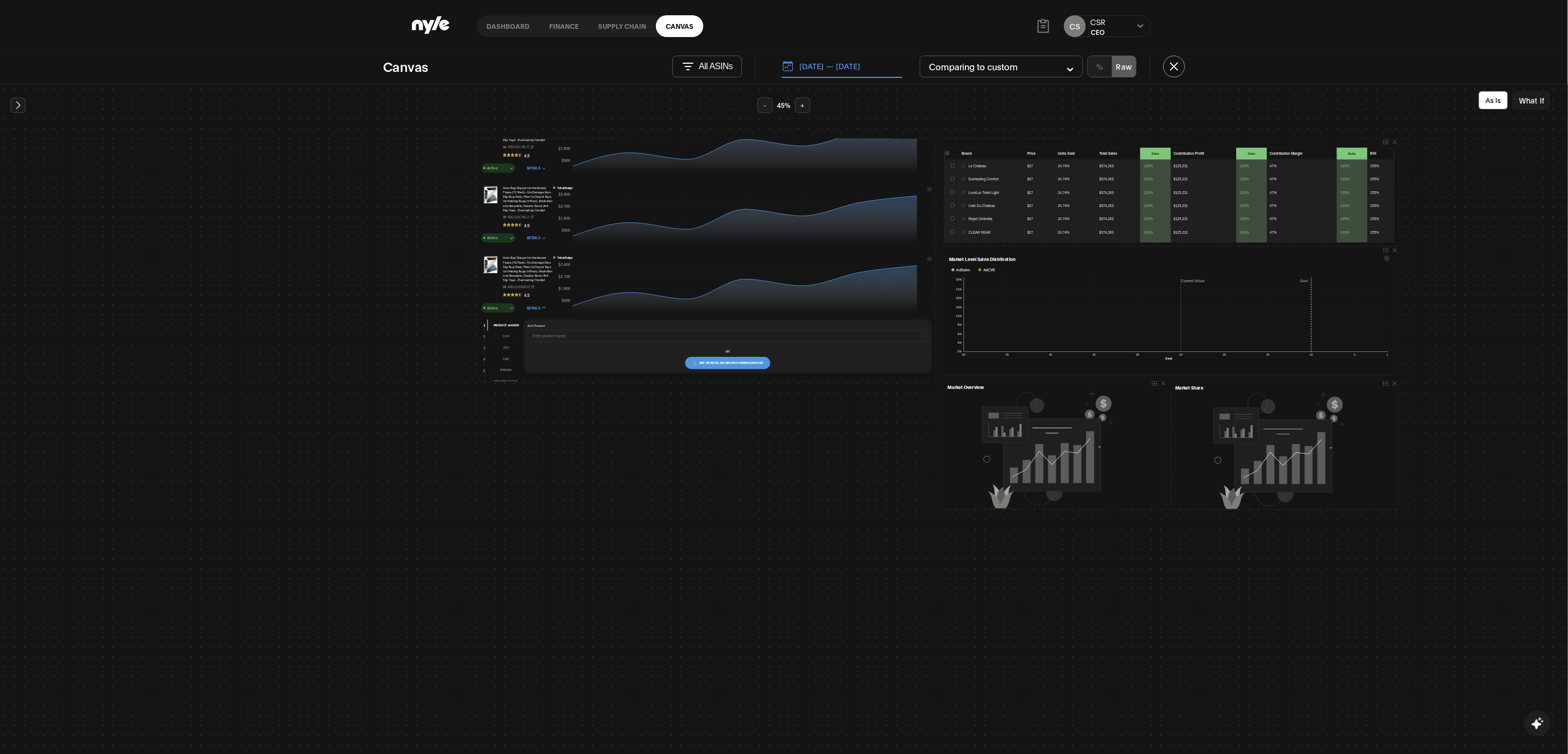
scroll to position [265, 0]
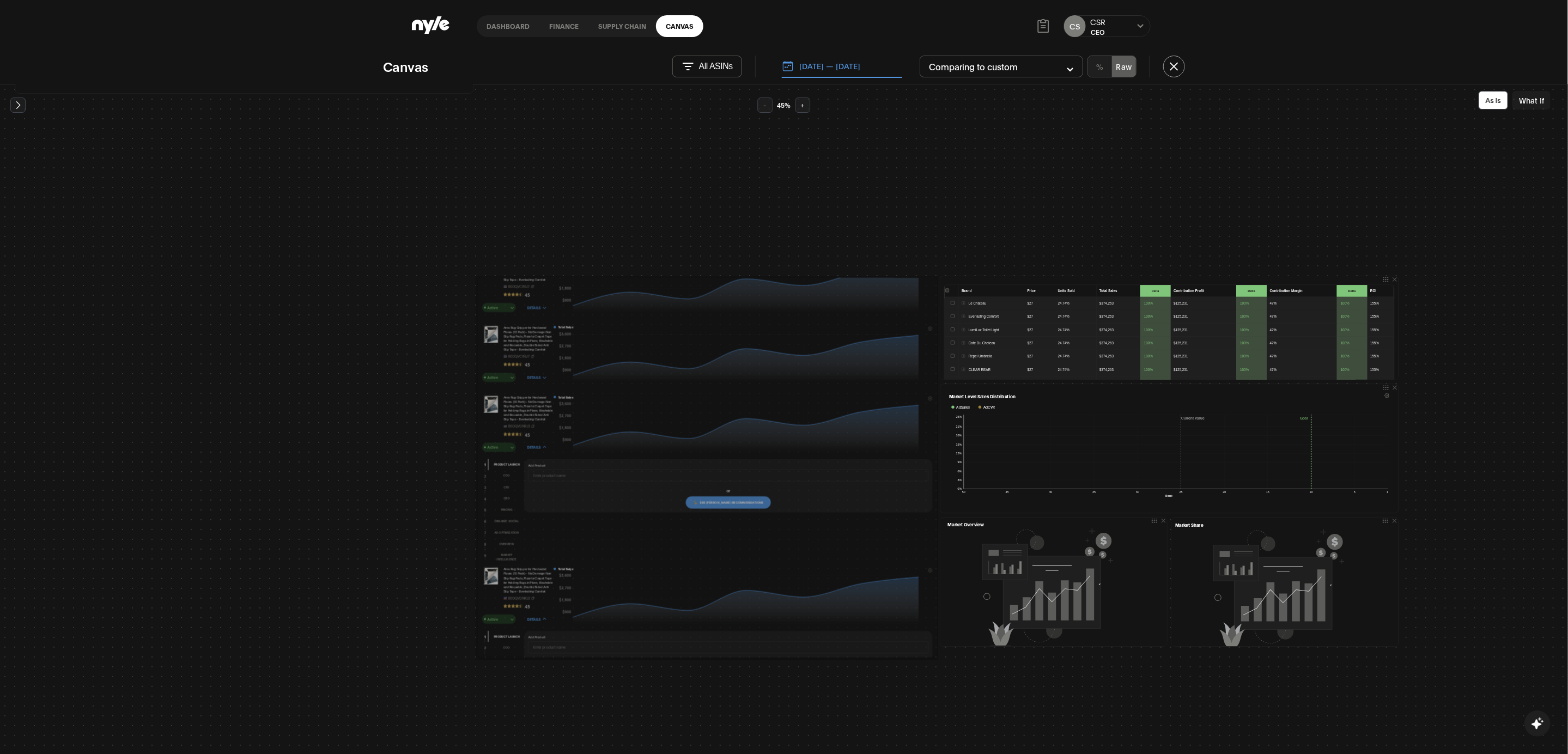
drag, startPoint x: 930, startPoint y: 519, endPoint x: 930, endPoint y: 654, distance: 135.0
click at [0, 0] on div at bounding box center [0, 0] width 0 height 0
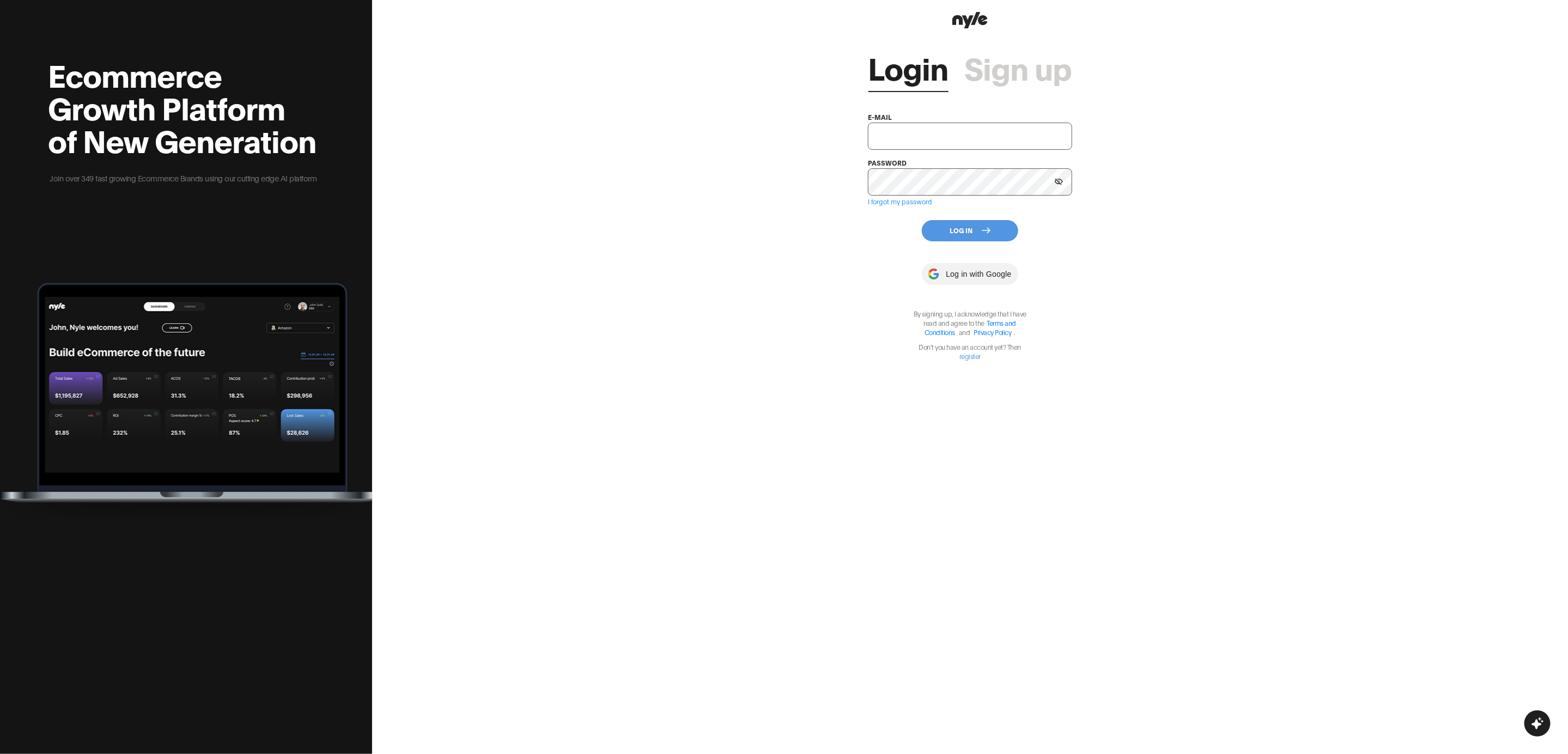
type input "[EMAIL_ADDRESS][PERSON_NAME]"
click at [957, 227] on button "Log In" at bounding box center [970, 231] width 96 height 21
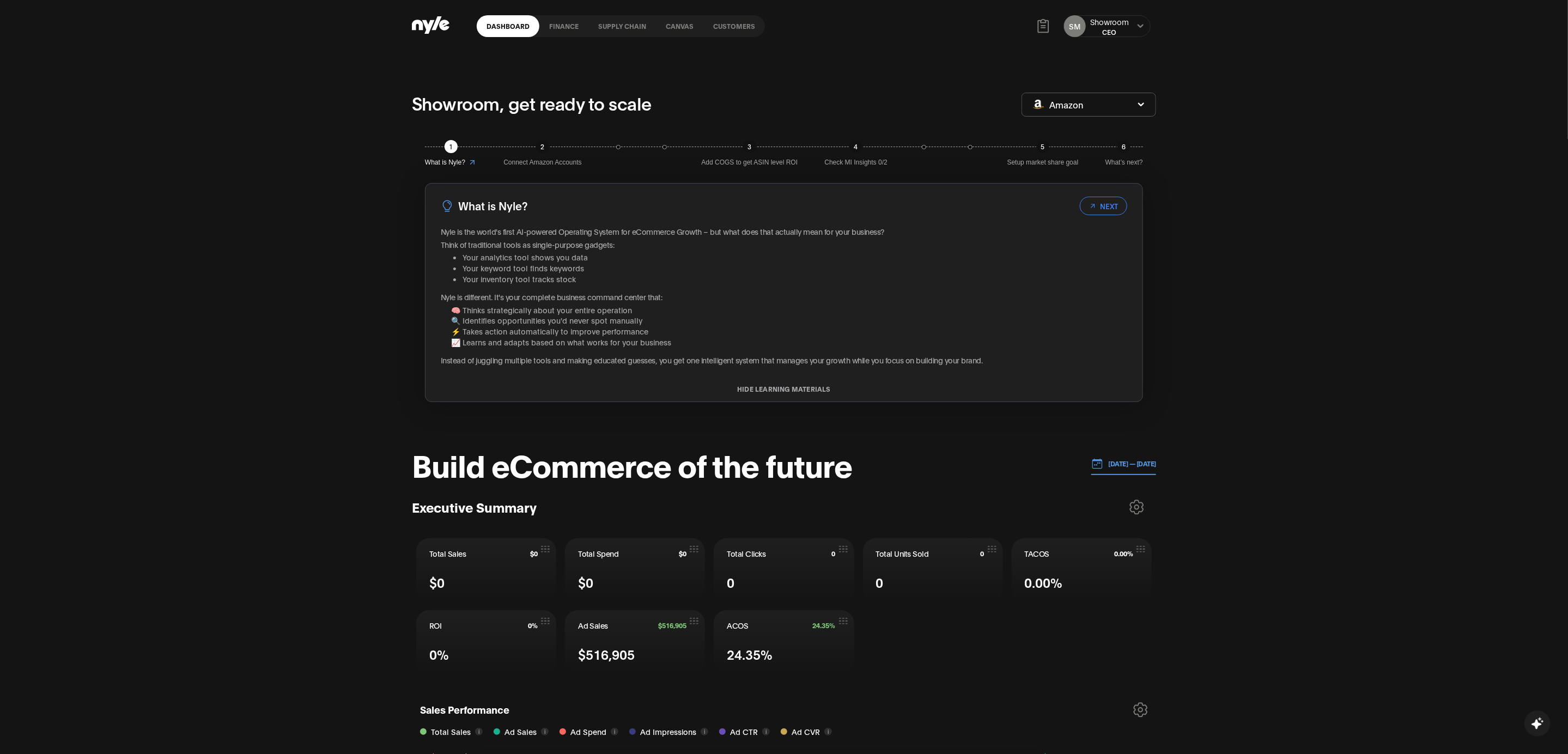
click at [727, 29] on link "Customers" at bounding box center [735, 26] width 62 height 22
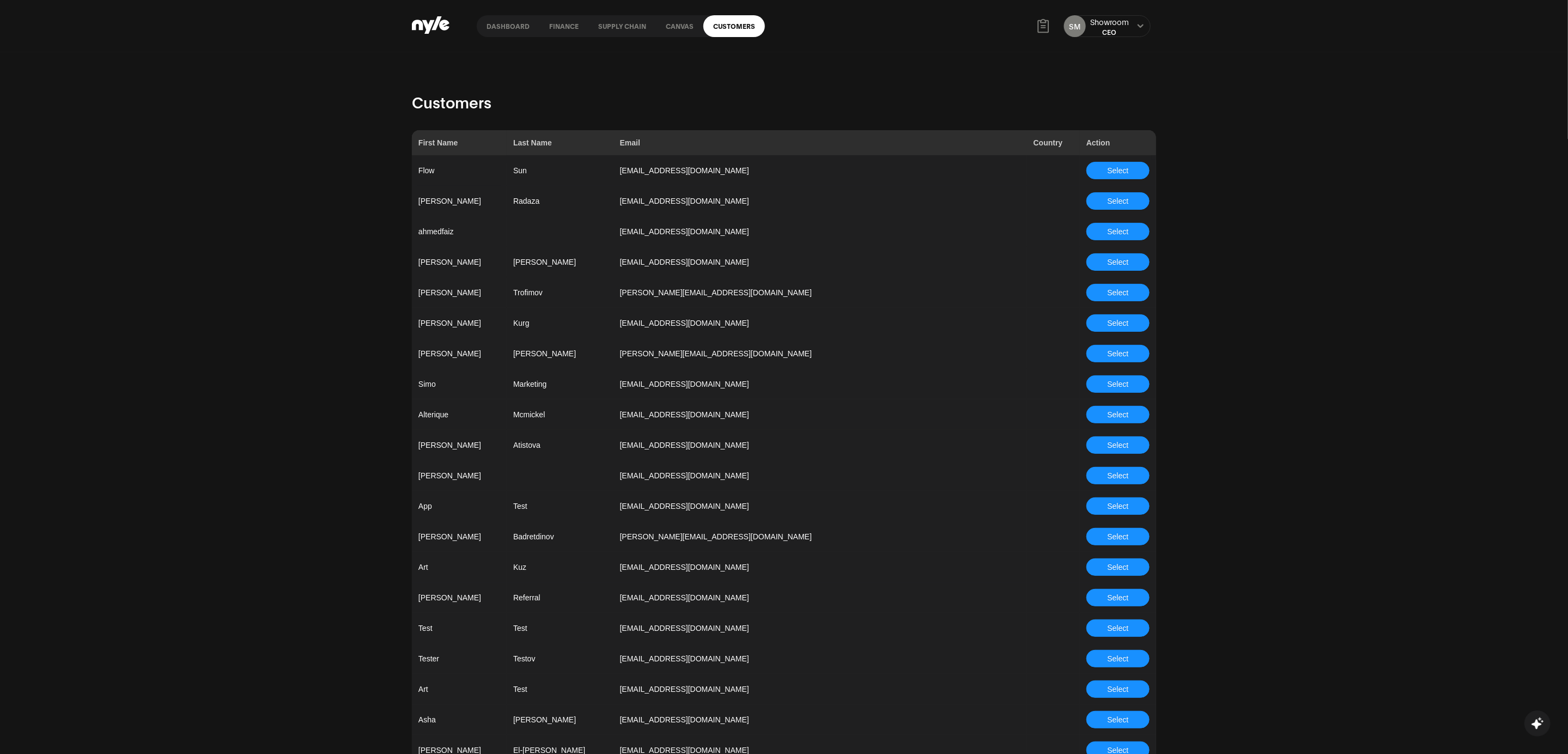
scroll to position [739, 0]
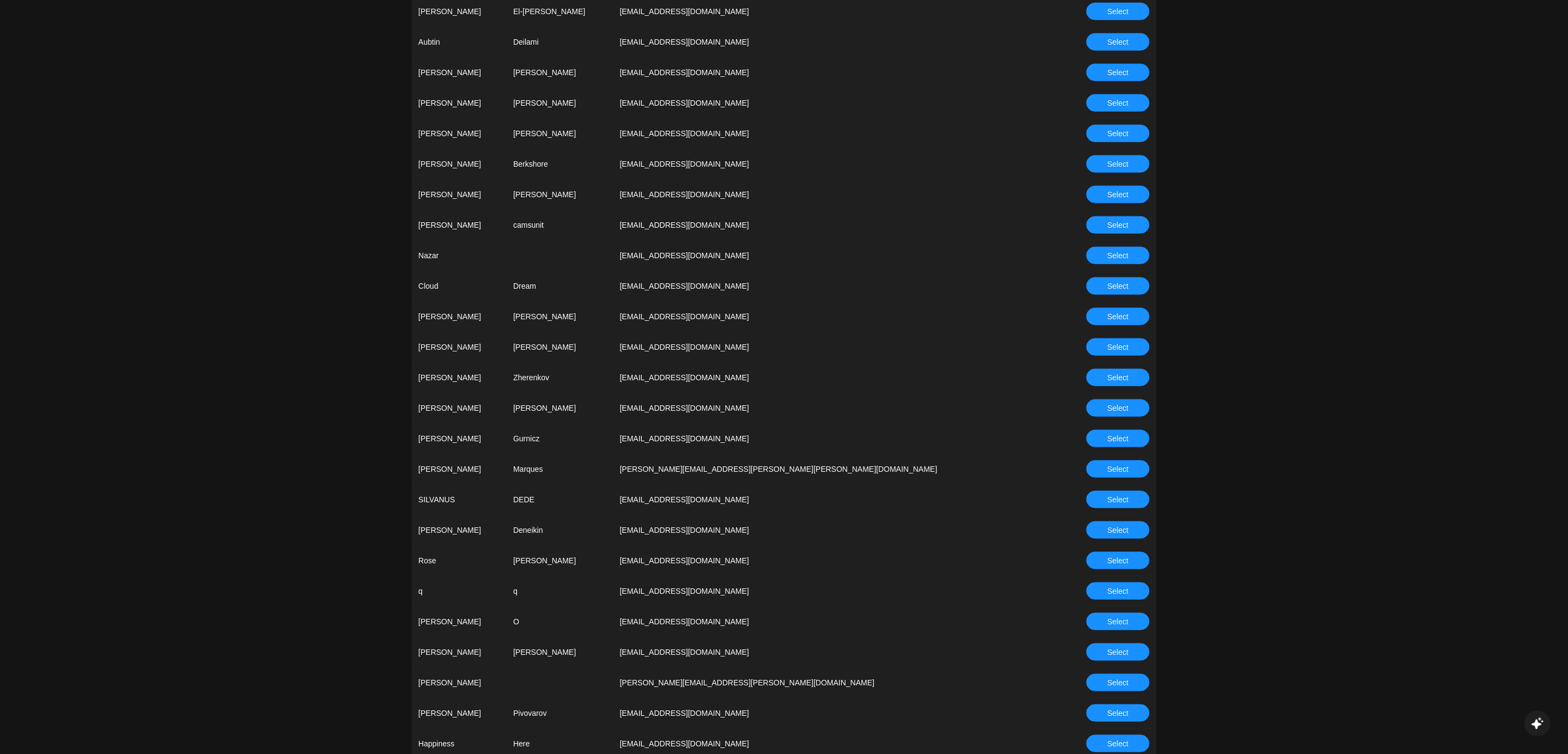
click at [1104, 375] on button "Select" at bounding box center [1118, 377] width 63 height 18
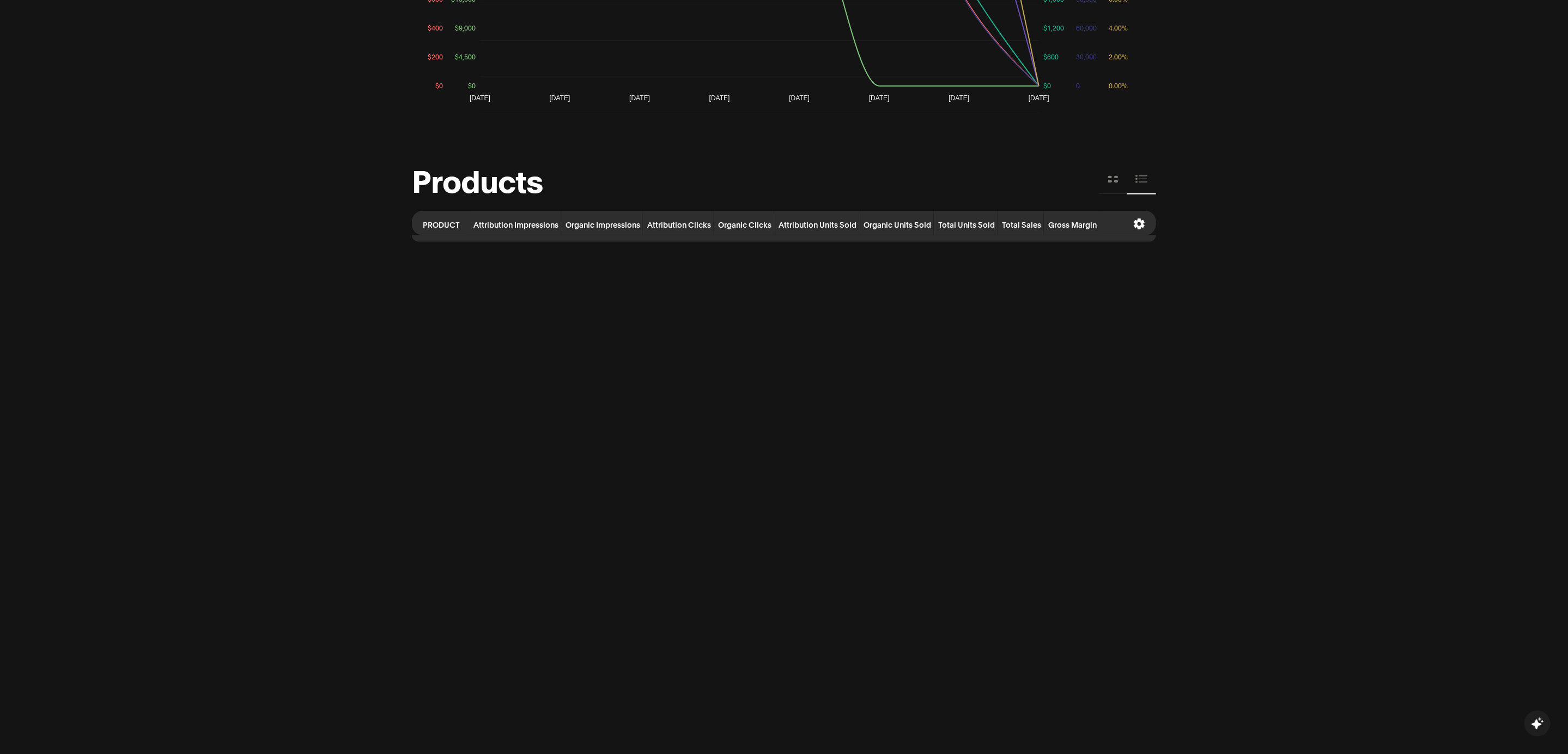
scroll to position [972, 0]
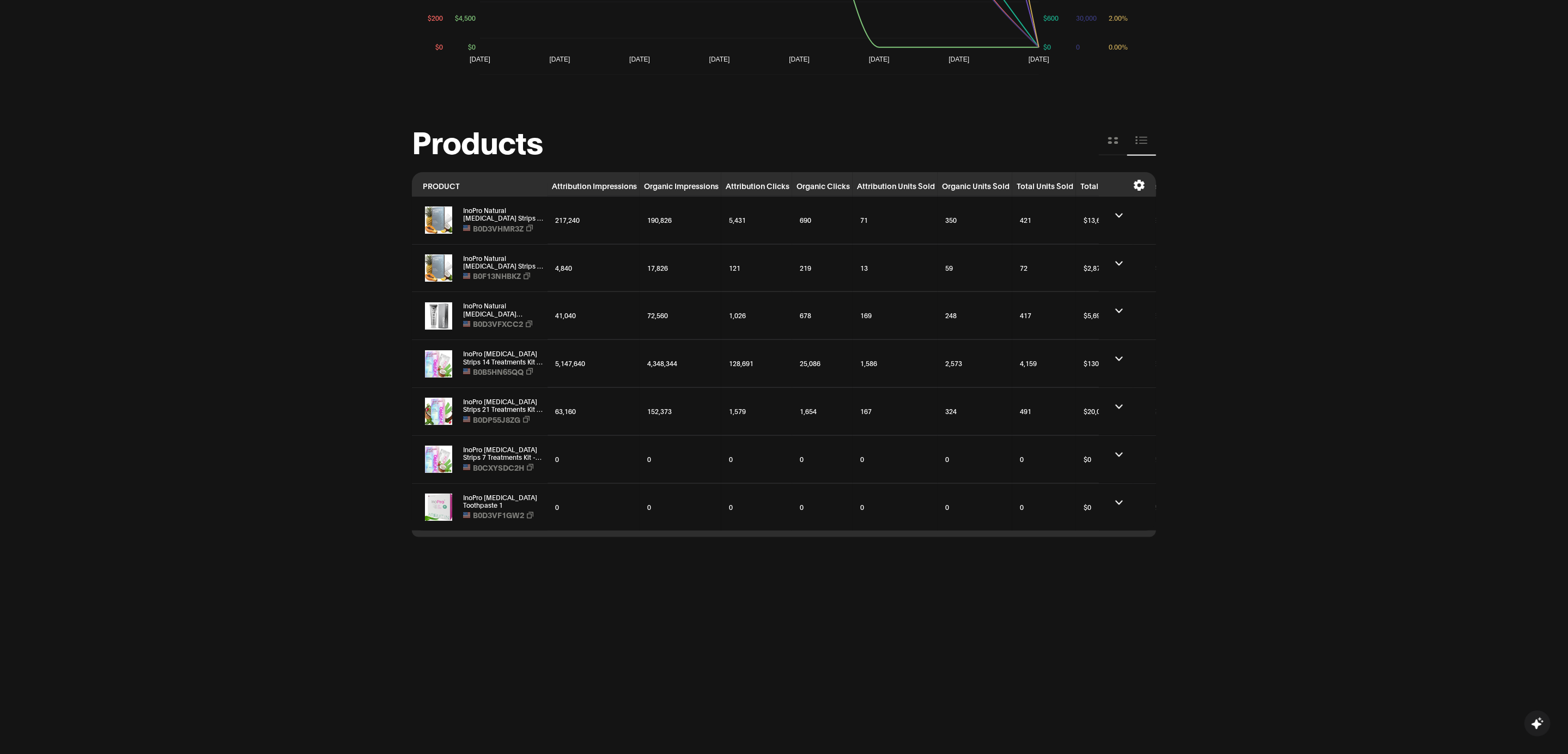
scroll to position [998, 0]
click at [1140, 181] on icon at bounding box center [1139, 185] width 11 height 11
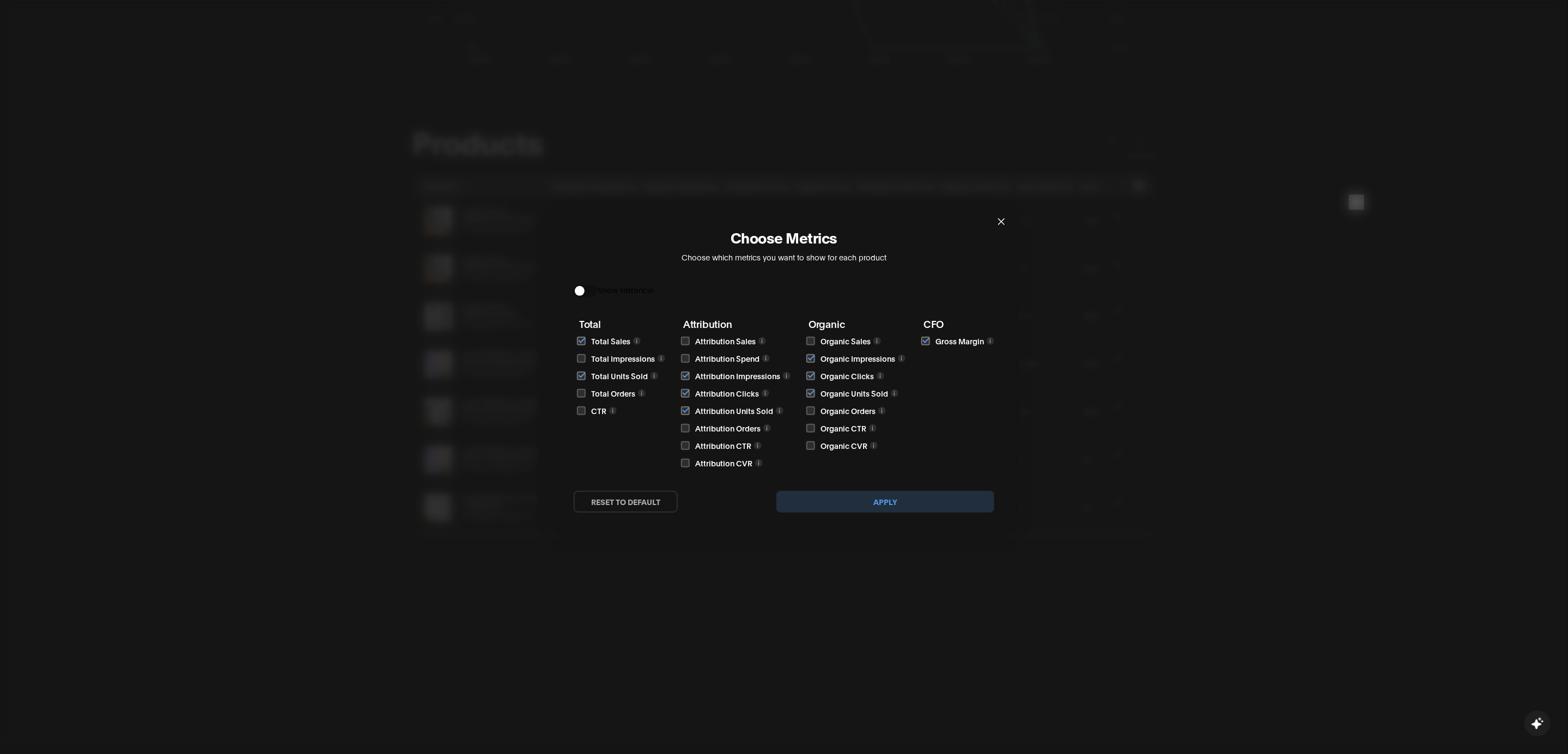
click at [1003, 224] on icon "close" at bounding box center [1001, 221] width 9 height 9
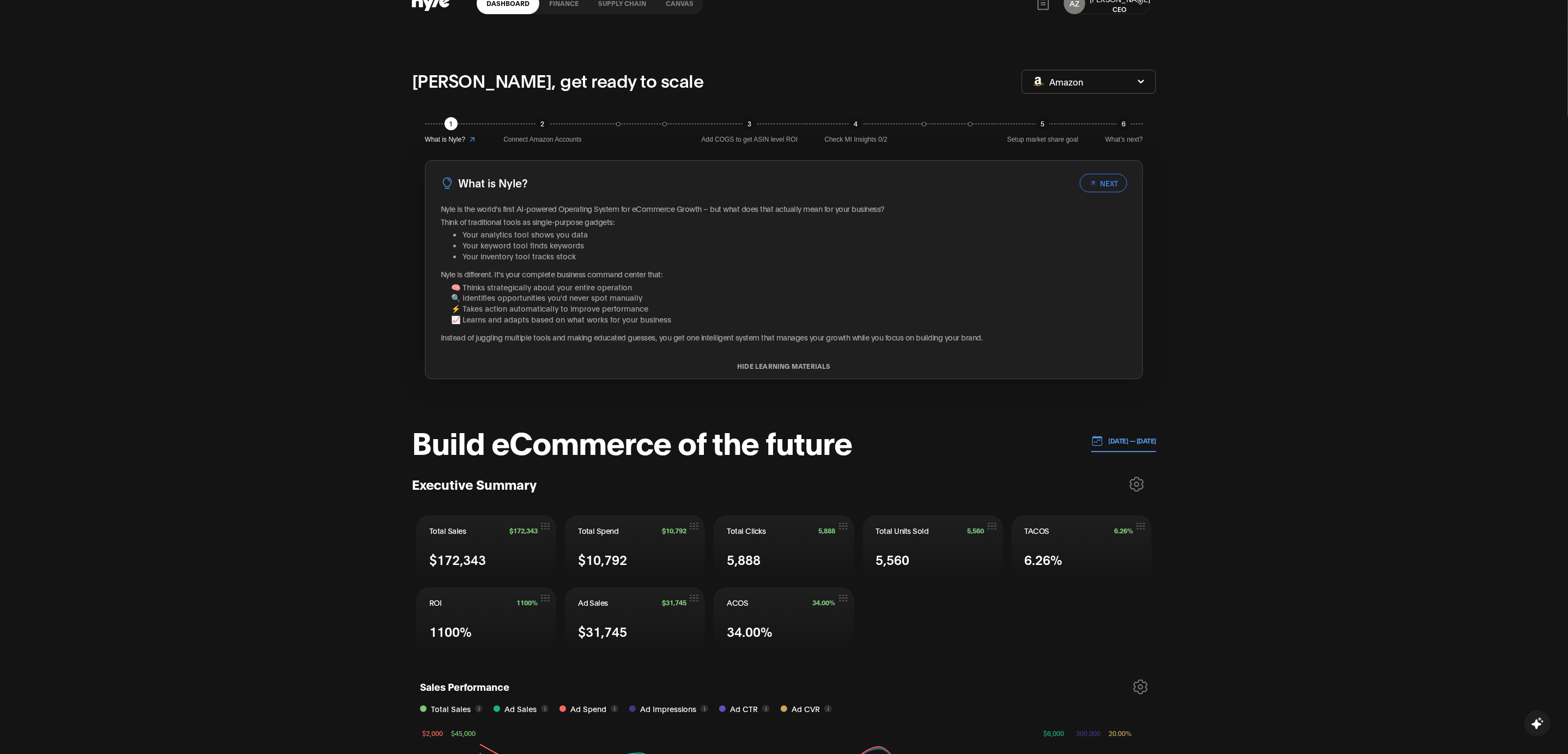
scroll to position [0, 0]
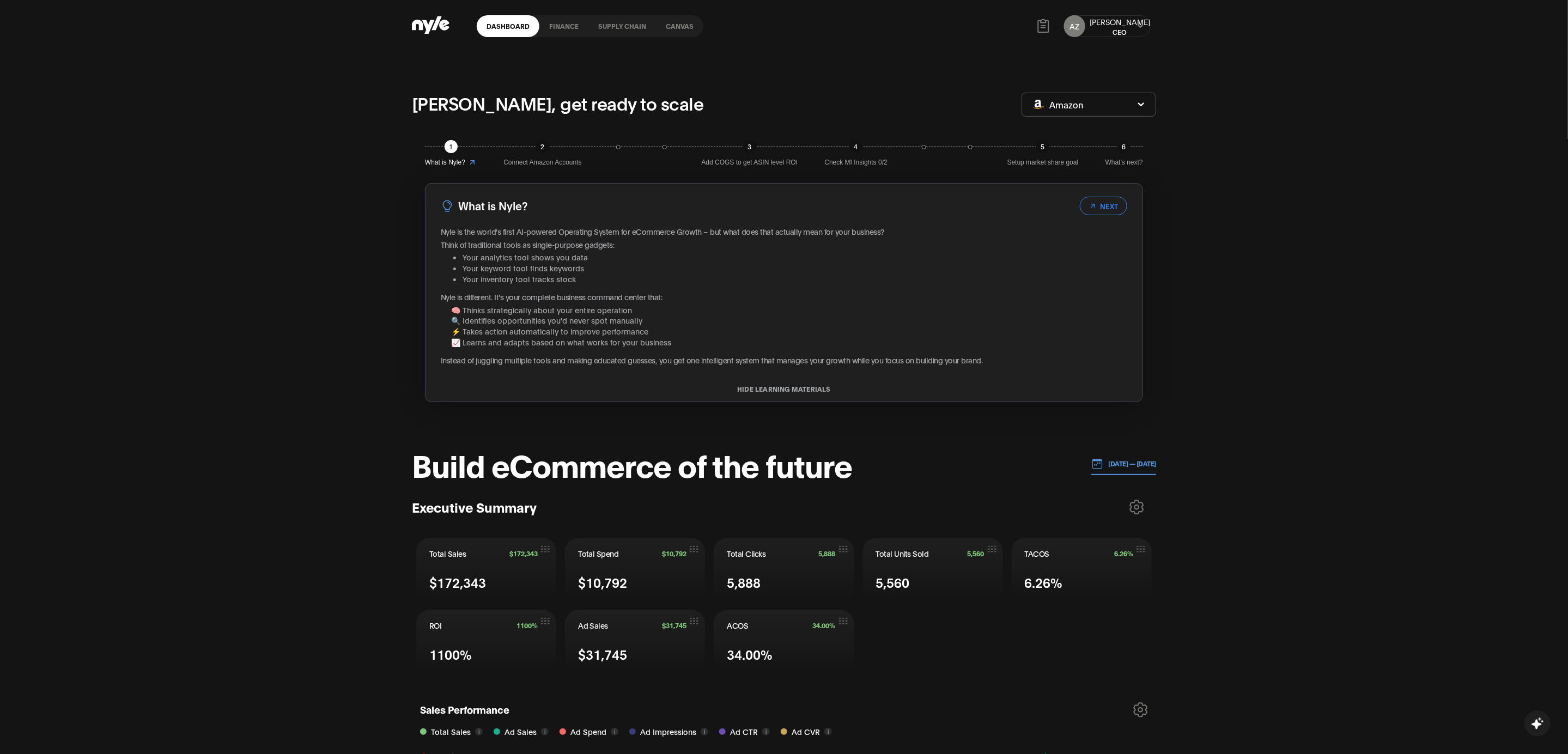
click at [687, 32] on link "Canvas" at bounding box center [679, 26] width 47 height 22
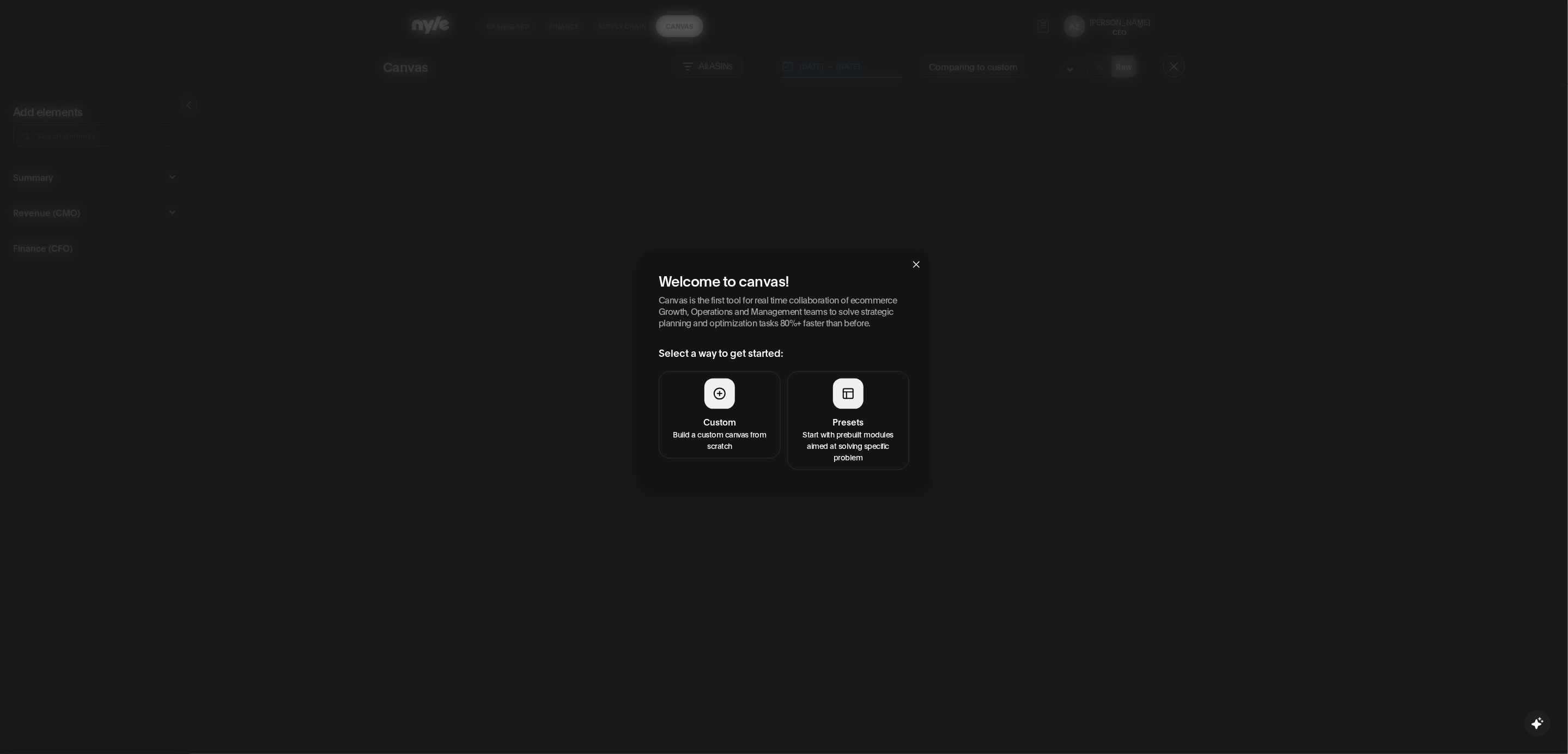
click at [840, 392] on div at bounding box center [849, 394] width 31 height 31
click at [856, 439] on p "Start with prebuilt modules aimed at solving specific problem" at bounding box center [849, 445] width 108 height 34
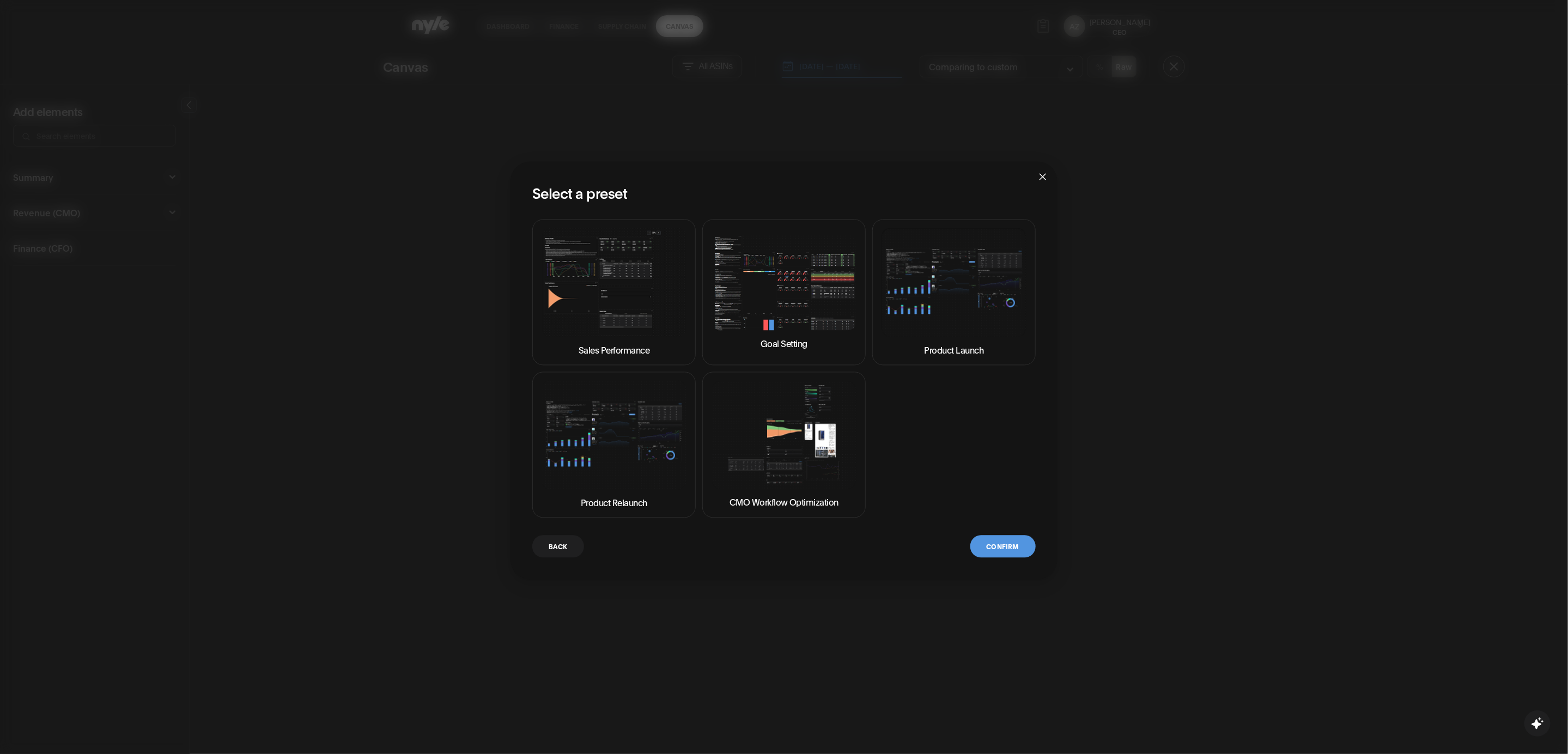
click at [772, 276] on img at bounding box center [784, 282] width 145 height 96
click at [1000, 535] on button "Confirm" at bounding box center [1003, 546] width 66 height 22
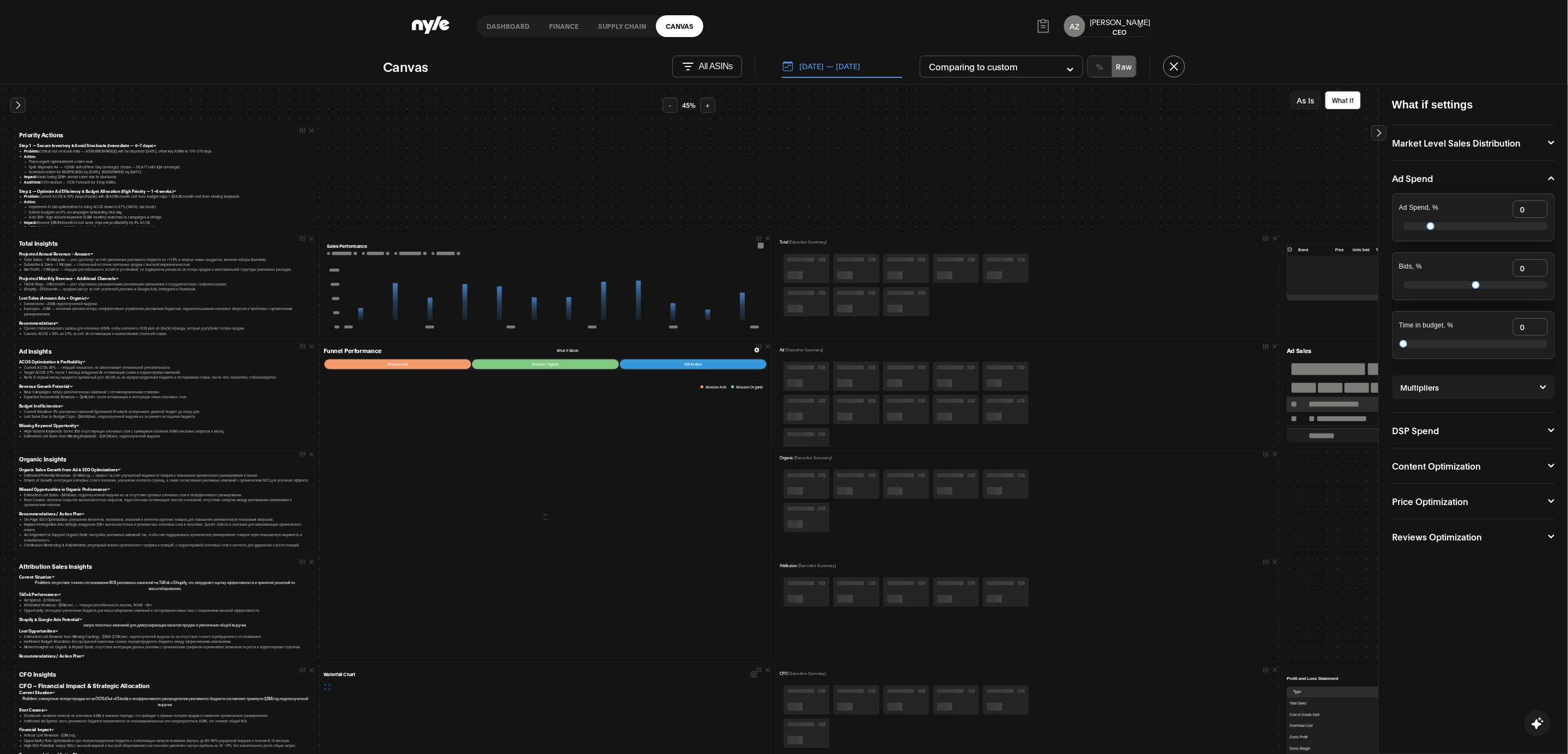
click at [1008, 549] on div "Organic [Executive Summary]" at bounding box center [1027, 502] width 495 height 96
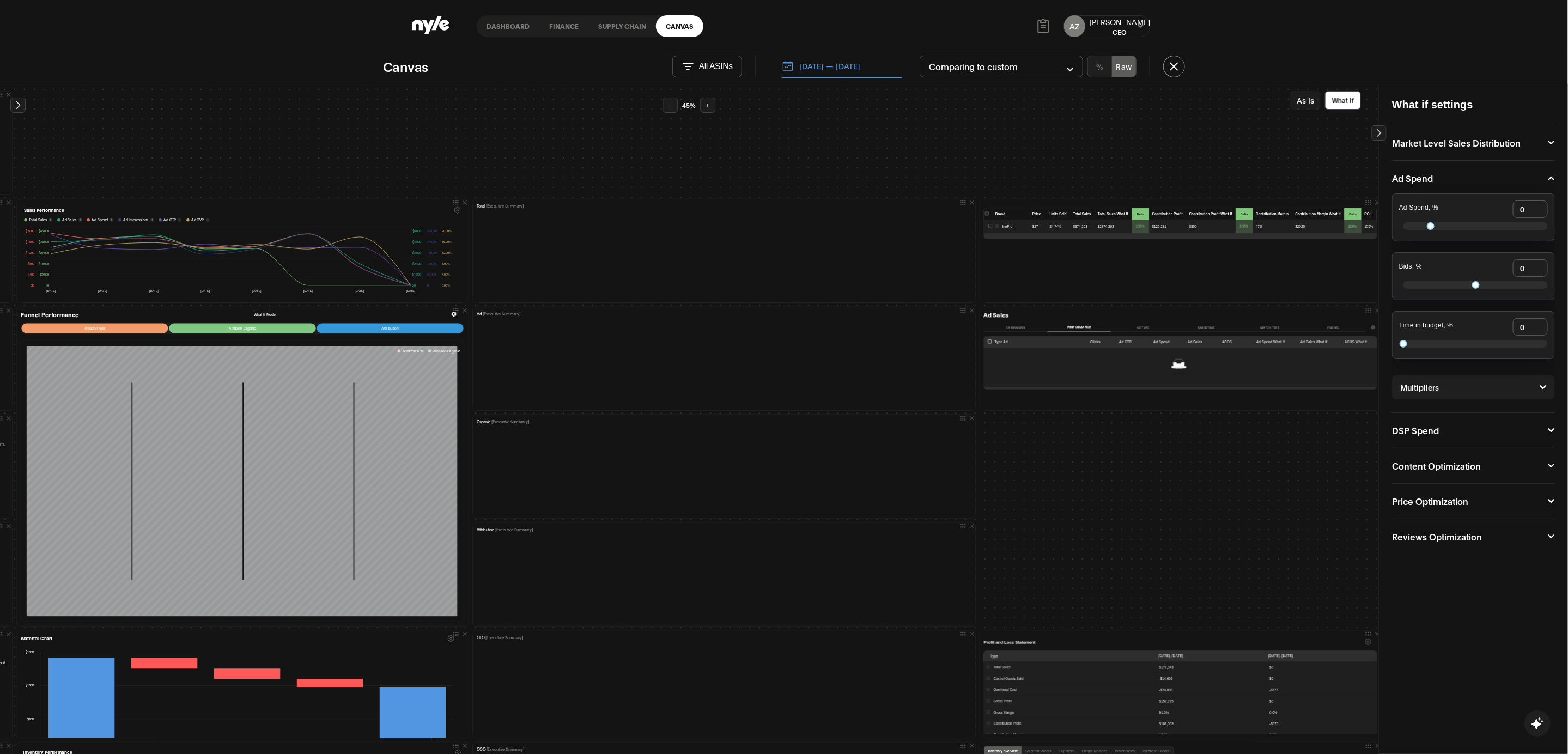
scroll to position [29, 303]
